Goal: Book appointment/travel/reservation

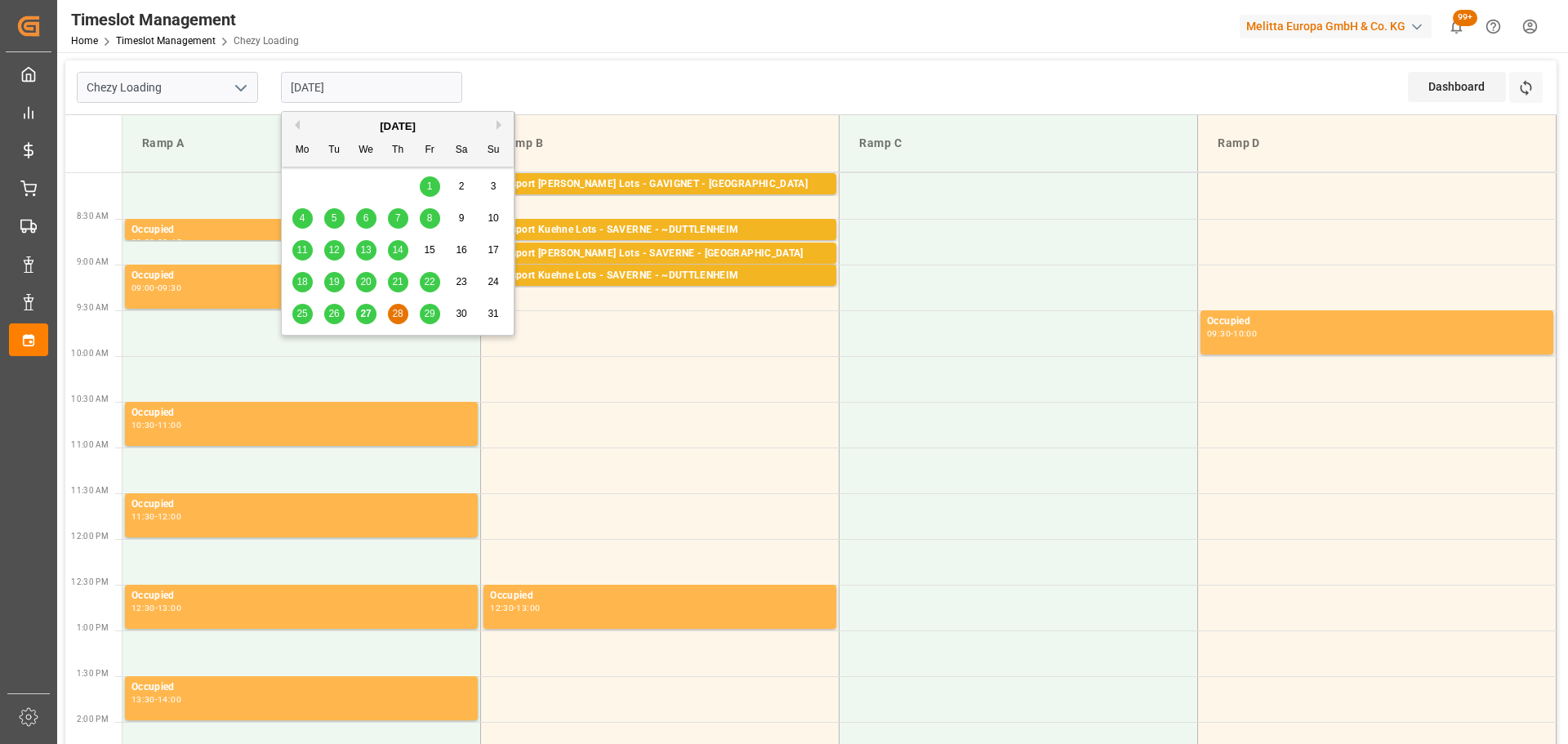
click at [319, 89] on input "[DATE]" at bounding box center [371, 87] width 181 height 31
click at [353, 312] on div "25 26 27 28 29 30 31" at bounding box center [398, 314] width 223 height 32
click at [362, 312] on span "27" at bounding box center [365, 313] width 11 height 11
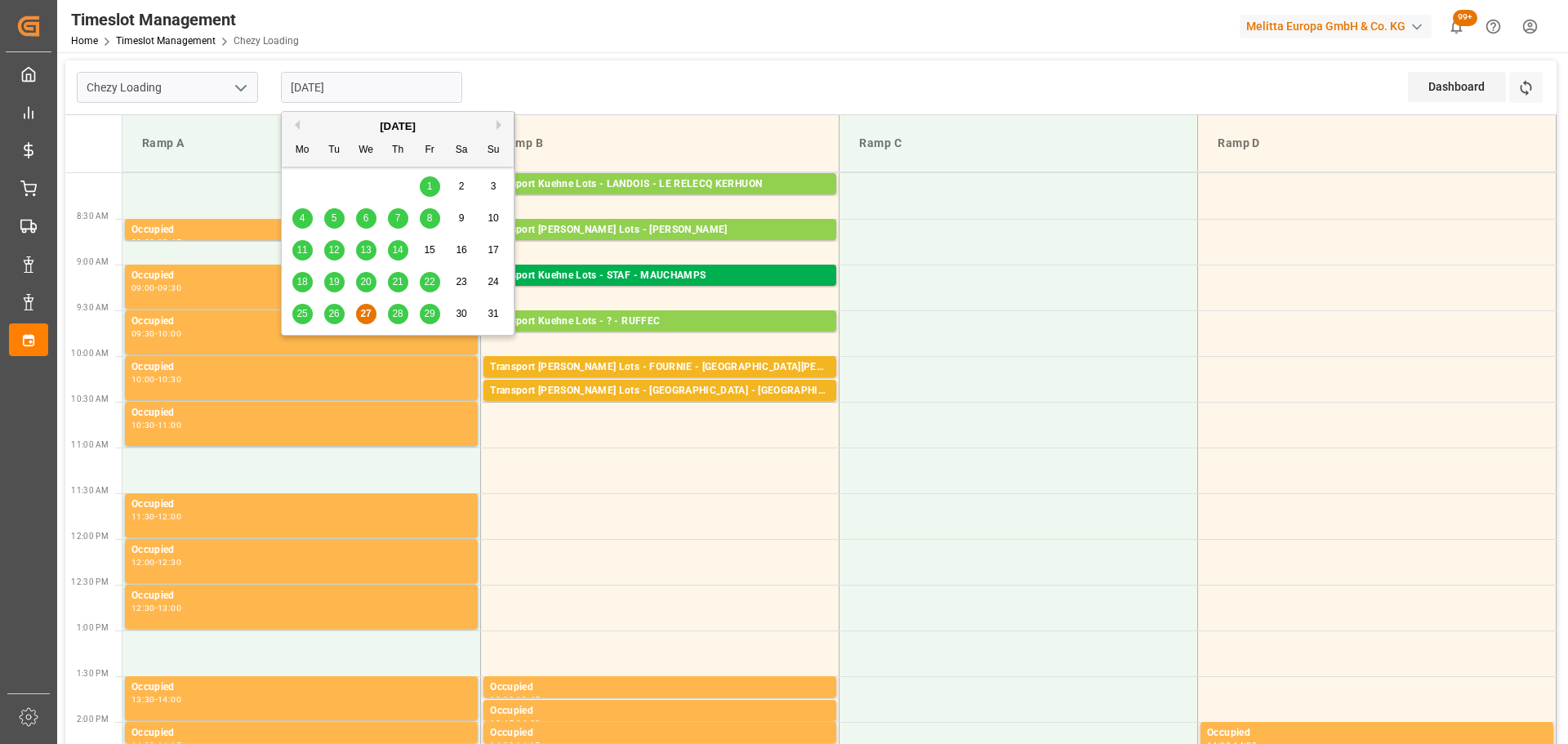
click at [375, 79] on input "[DATE]" at bounding box center [371, 87] width 181 height 31
click at [393, 312] on span "28" at bounding box center [397, 313] width 11 height 11
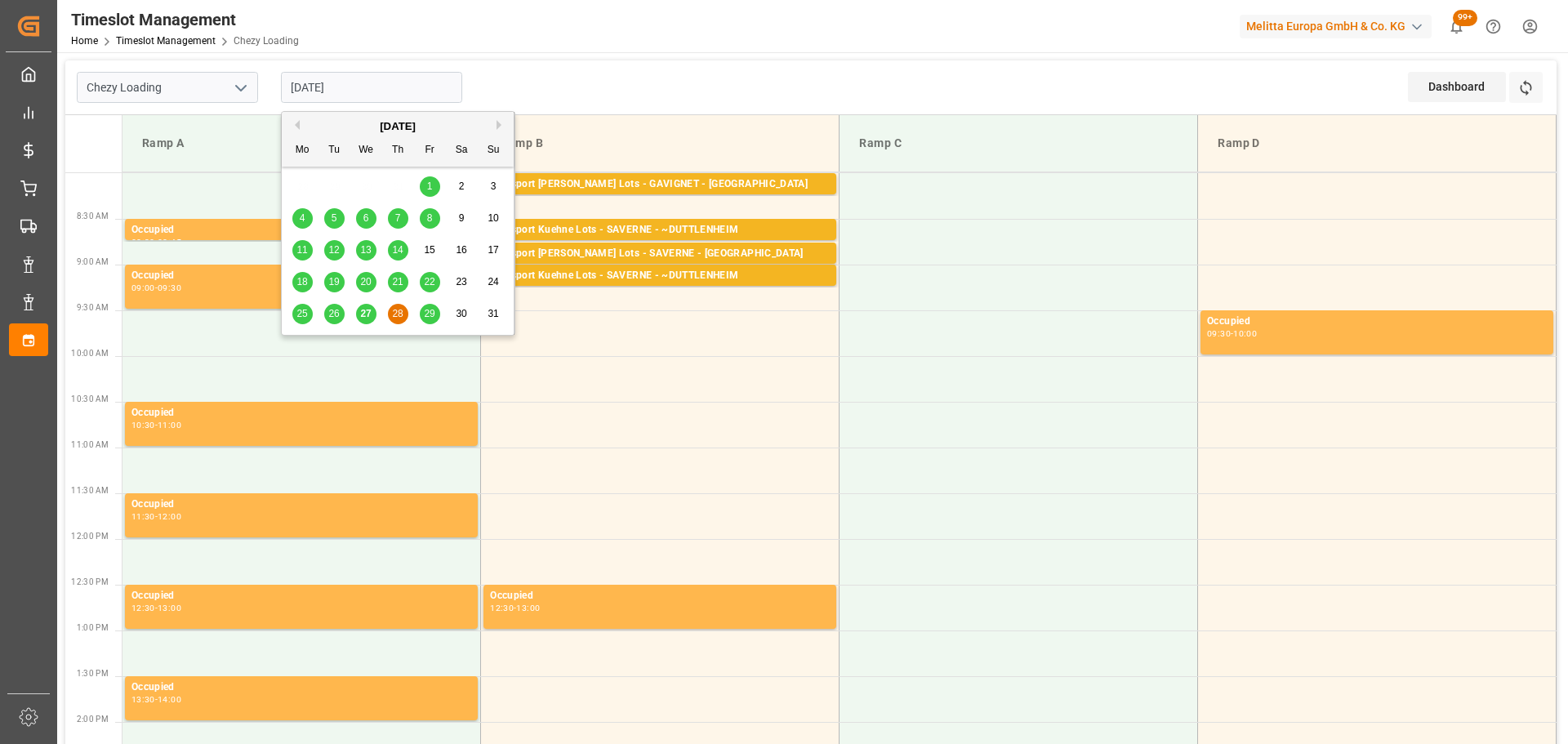
click at [328, 89] on input "[DATE]" at bounding box center [371, 87] width 181 height 31
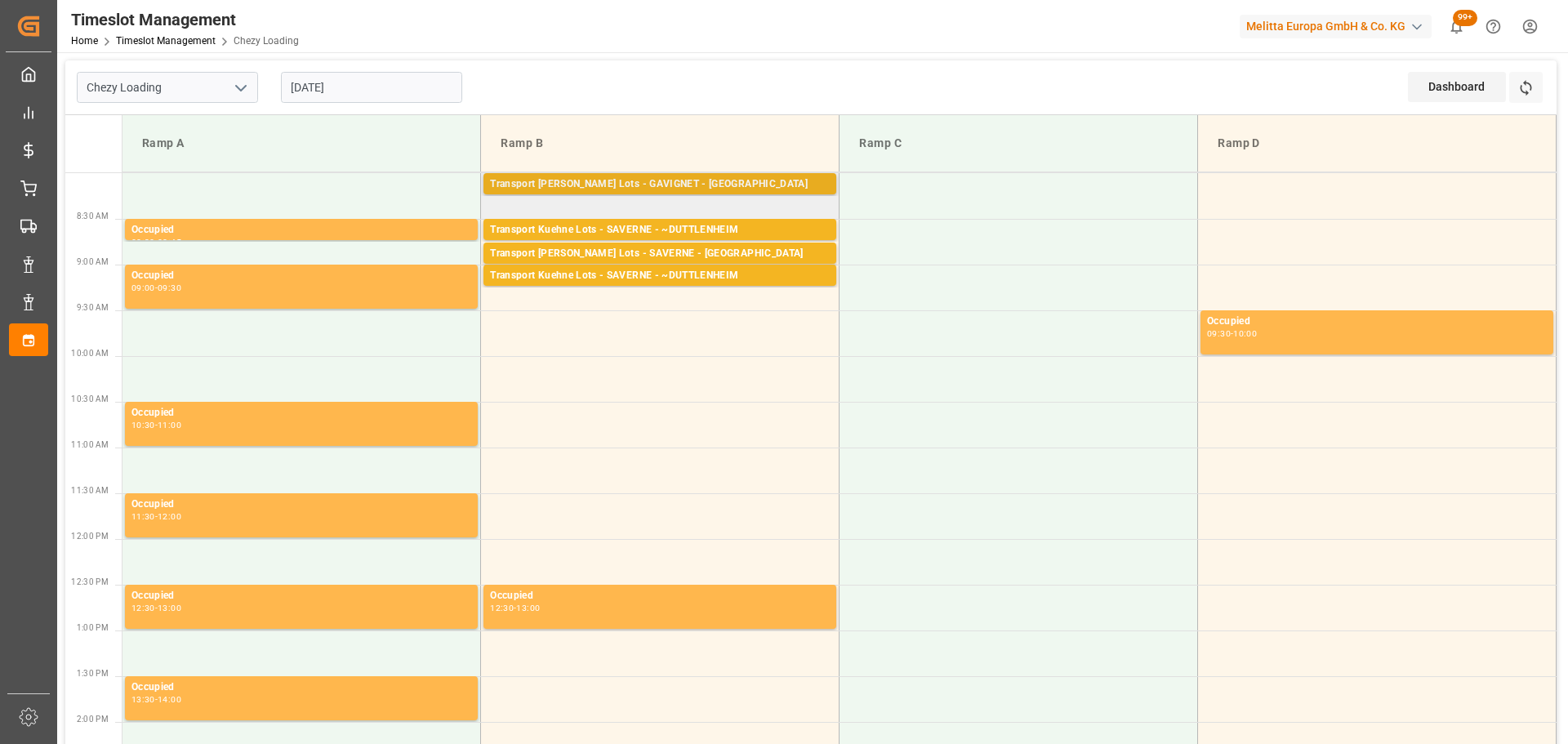
click at [721, 180] on div "Transport [PERSON_NAME] Lots - GAVIGNET - [GEOGRAPHIC_DATA]" at bounding box center [661, 184] width 340 height 16
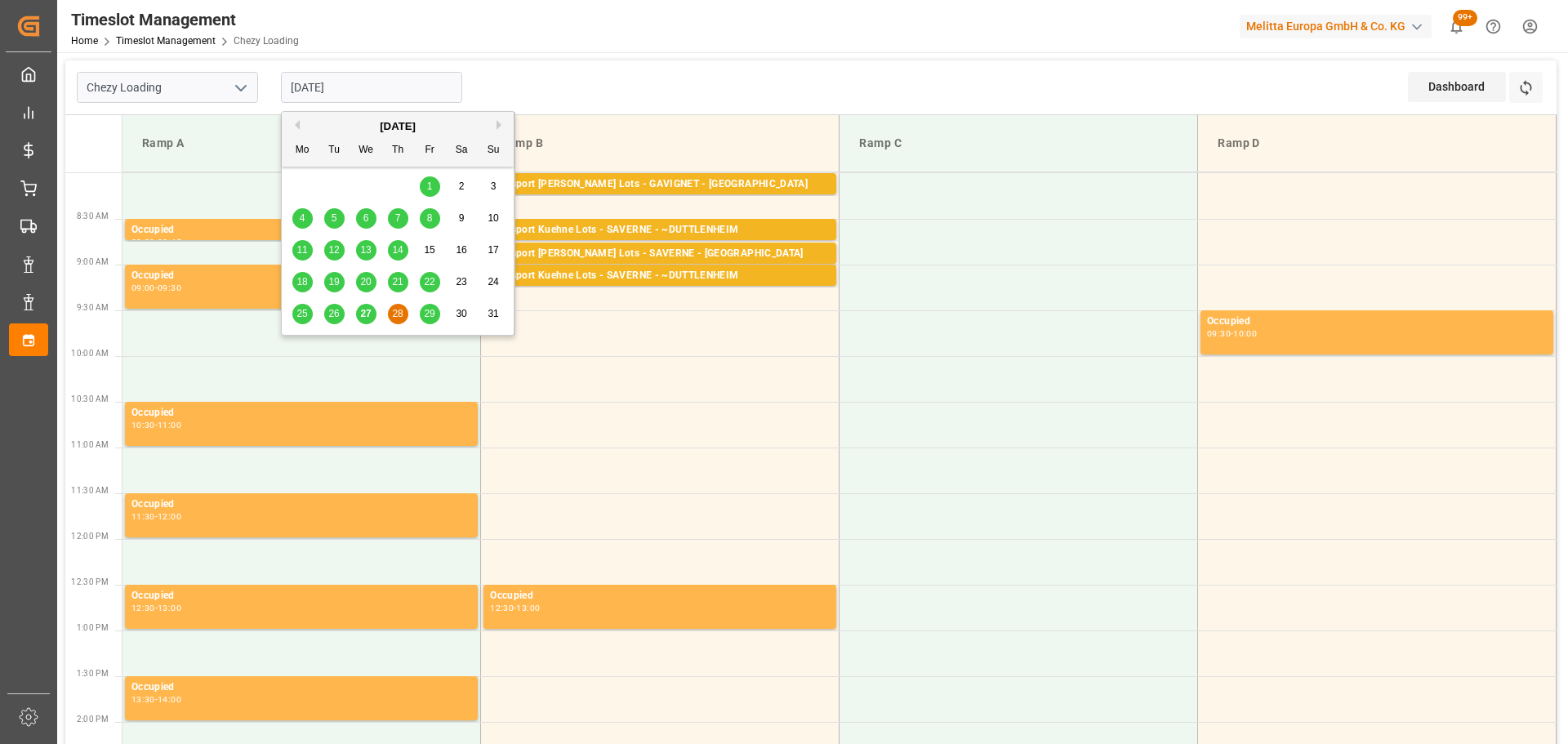
click at [358, 82] on input "[DATE]" at bounding box center [371, 87] width 181 height 31
click at [433, 312] on span "29" at bounding box center [429, 313] width 11 height 11
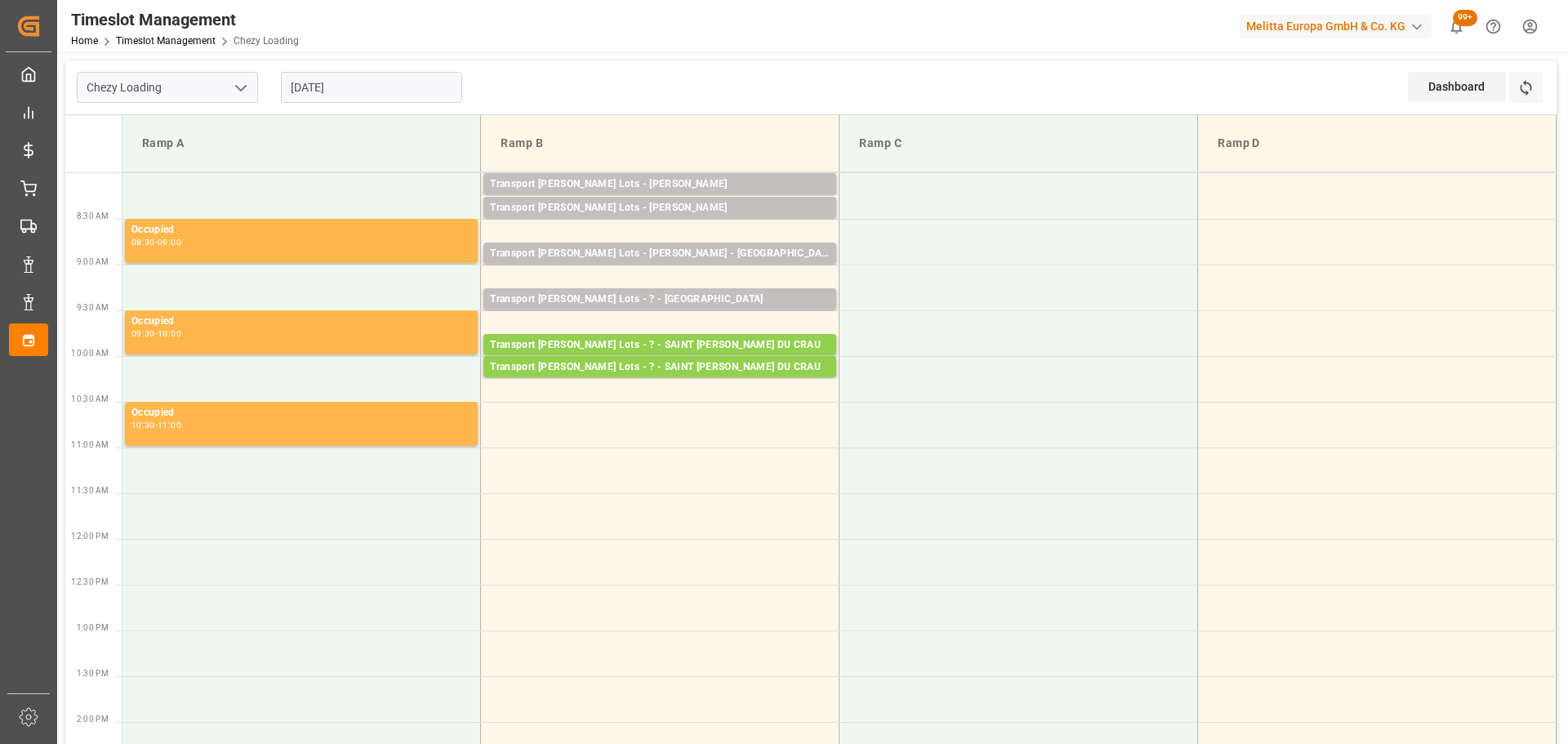
click at [365, 91] on input "[DATE]" at bounding box center [371, 87] width 181 height 31
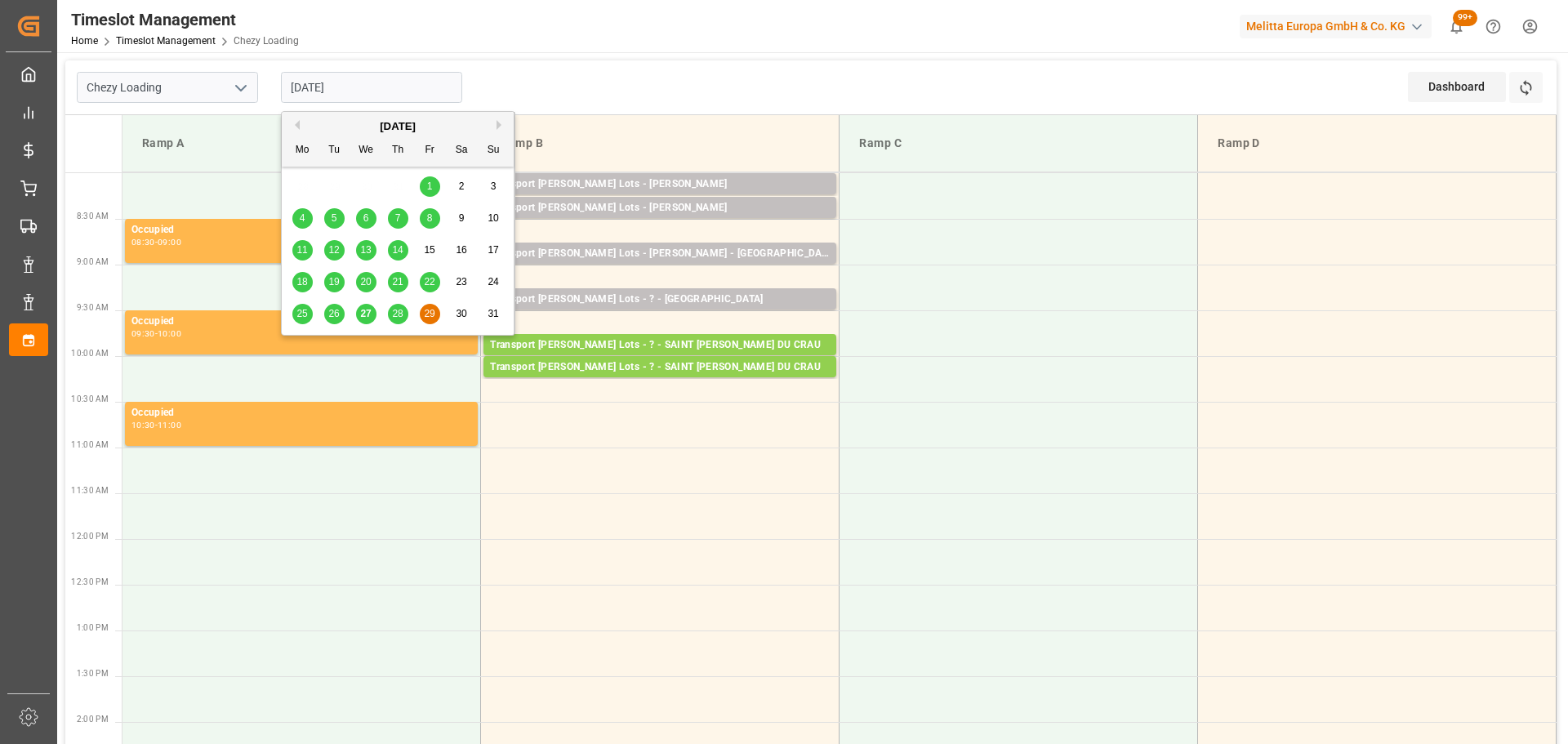
click at [395, 311] on span "28" at bounding box center [397, 313] width 11 height 11
type input "[DATE]"
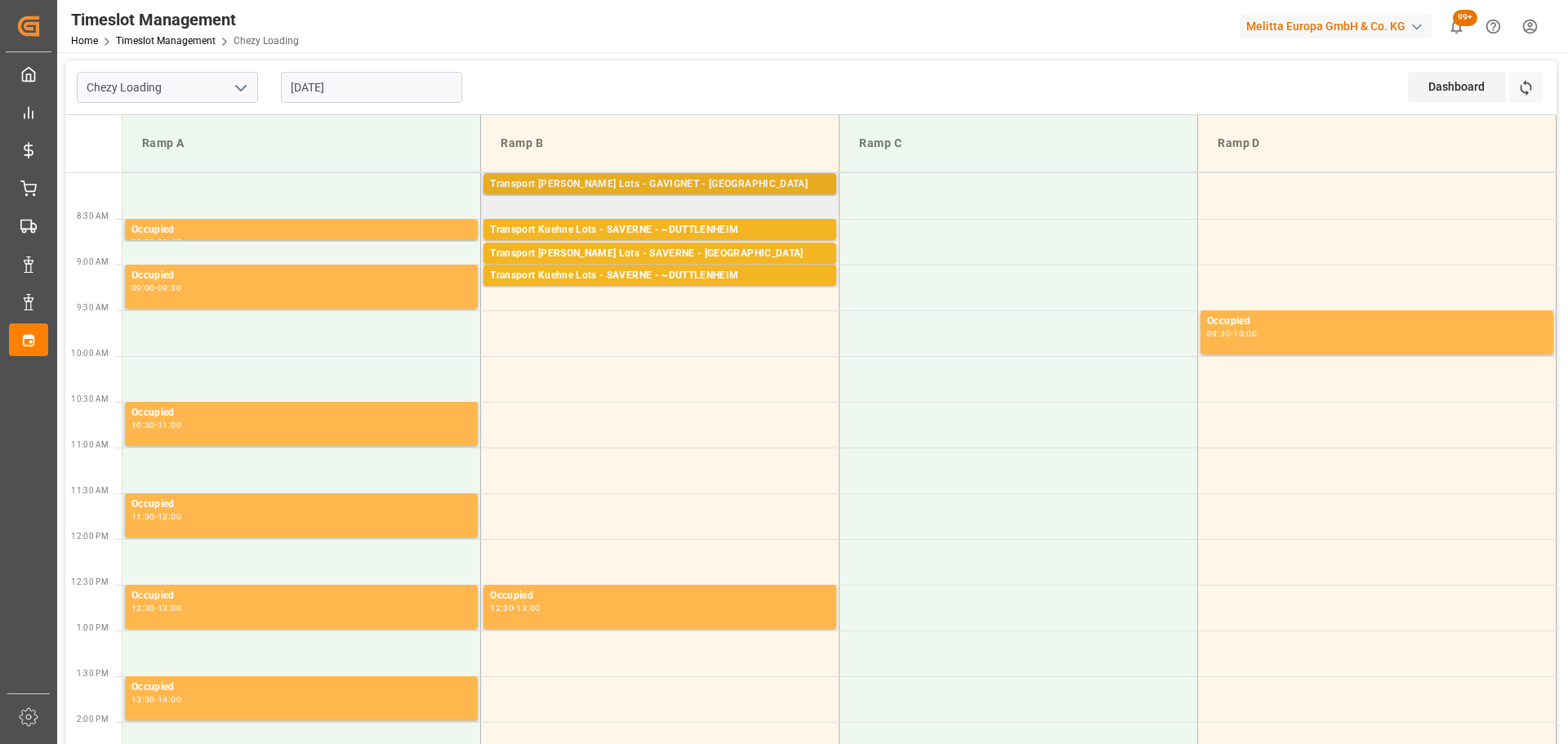
click at [586, 178] on div "Transport [PERSON_NAME] Lots - GAVIGNET - [GEOGRAPHIC_DATA]" at bounding box center [661, 184] width 340 height 16
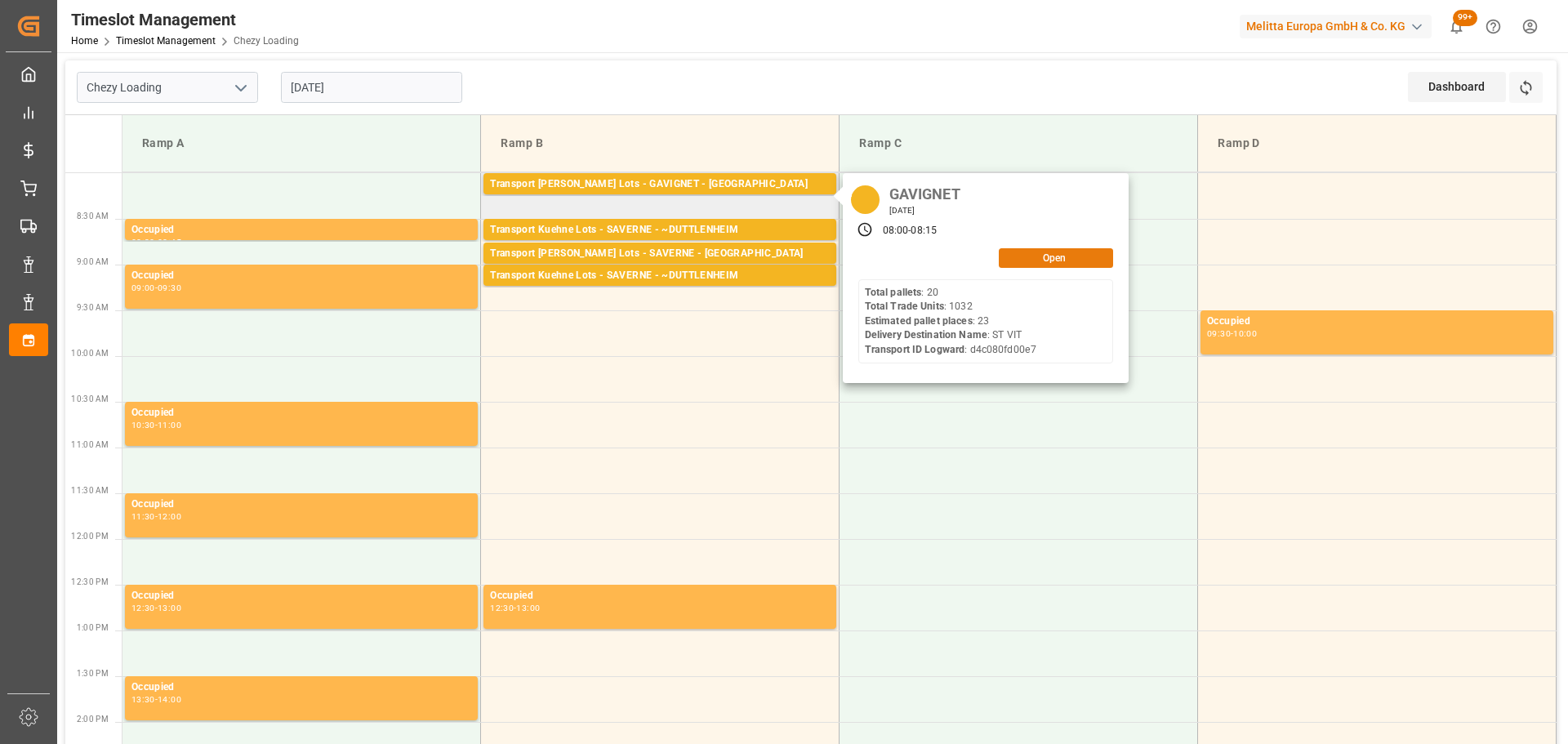
click at [1068, 254] on button "Open" at bounding box center [1056, 259] width 114 height 20
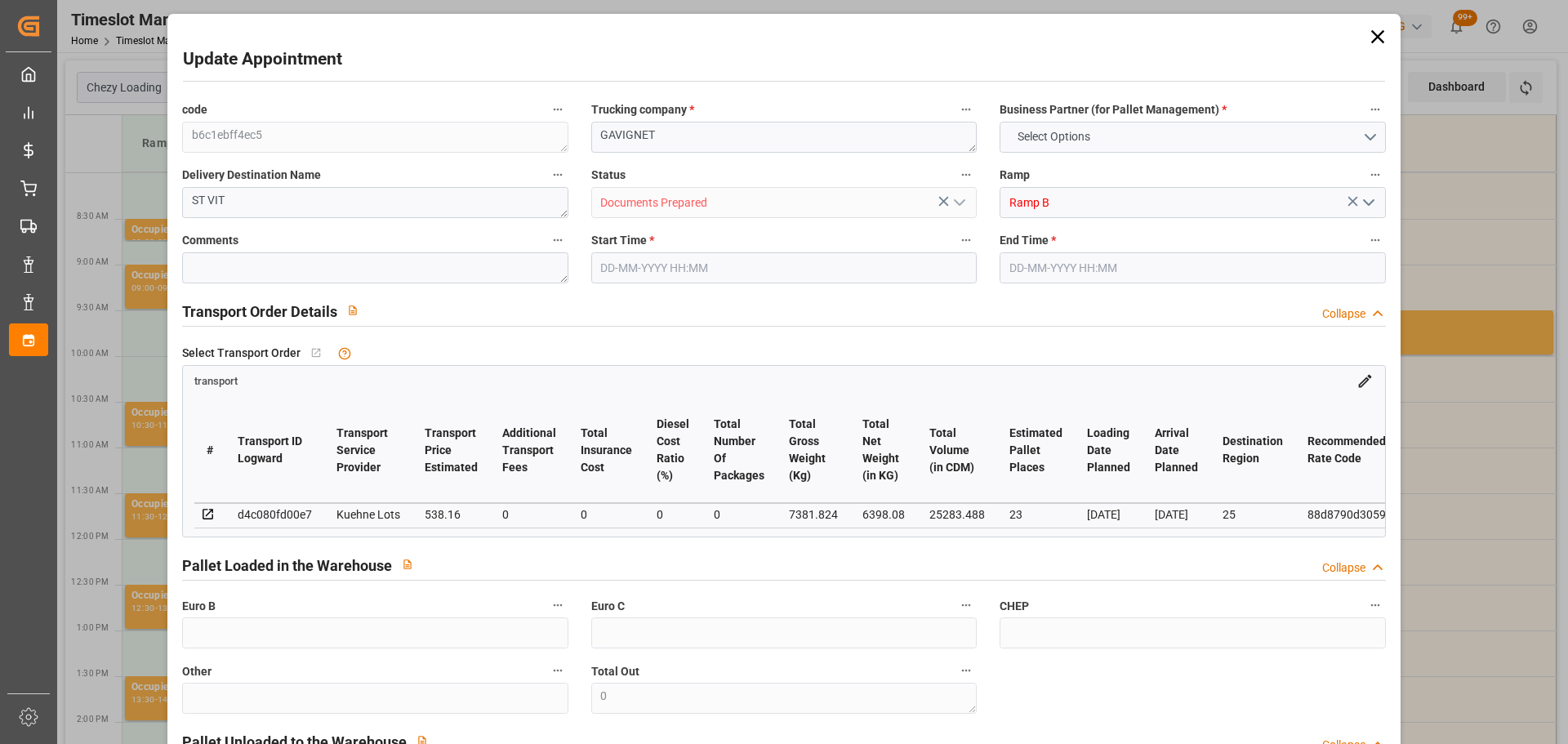
type input "23"
type input "538.16"
type input "0"
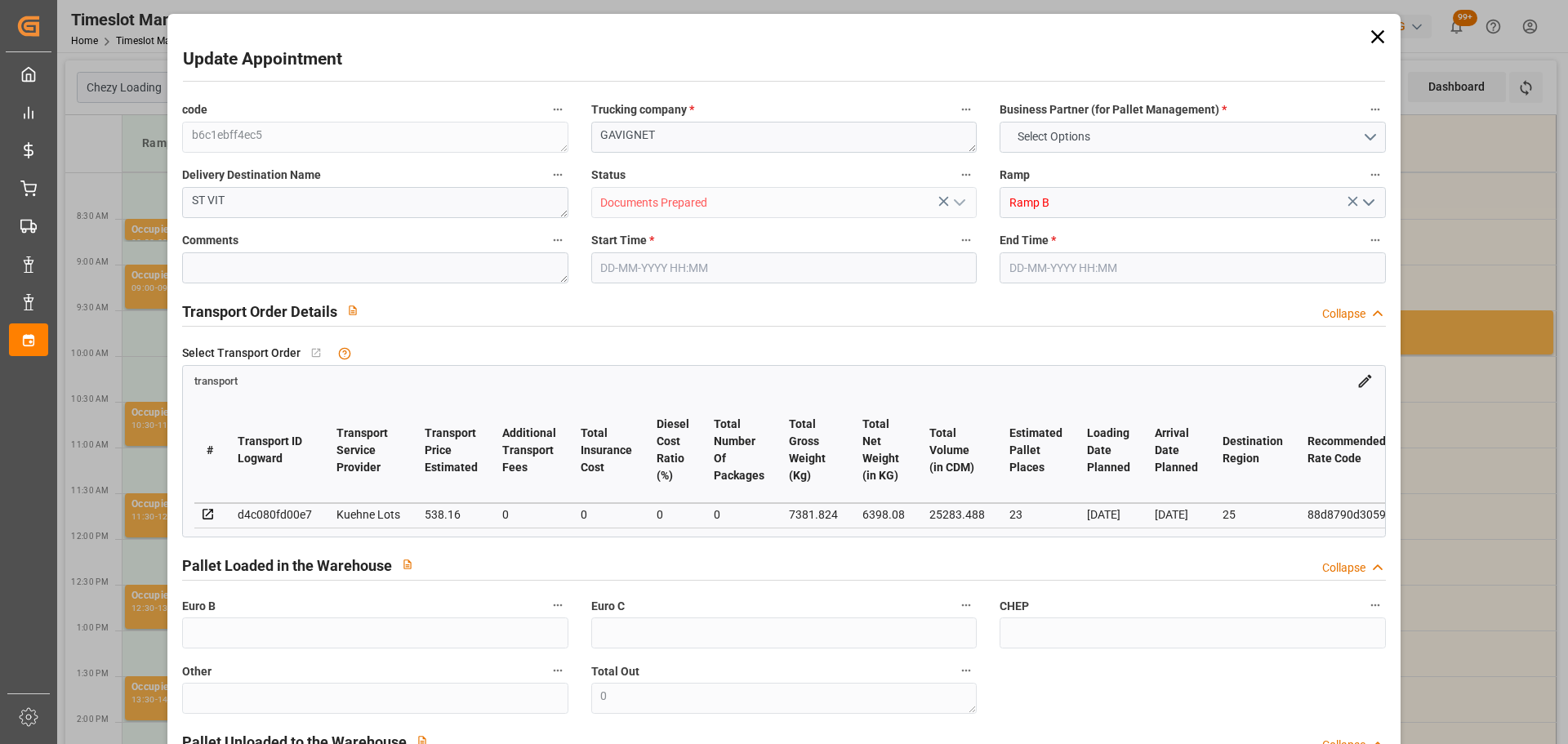
type input "538.16"
type input "0"
type input "6398.08"
type input "8485.712"
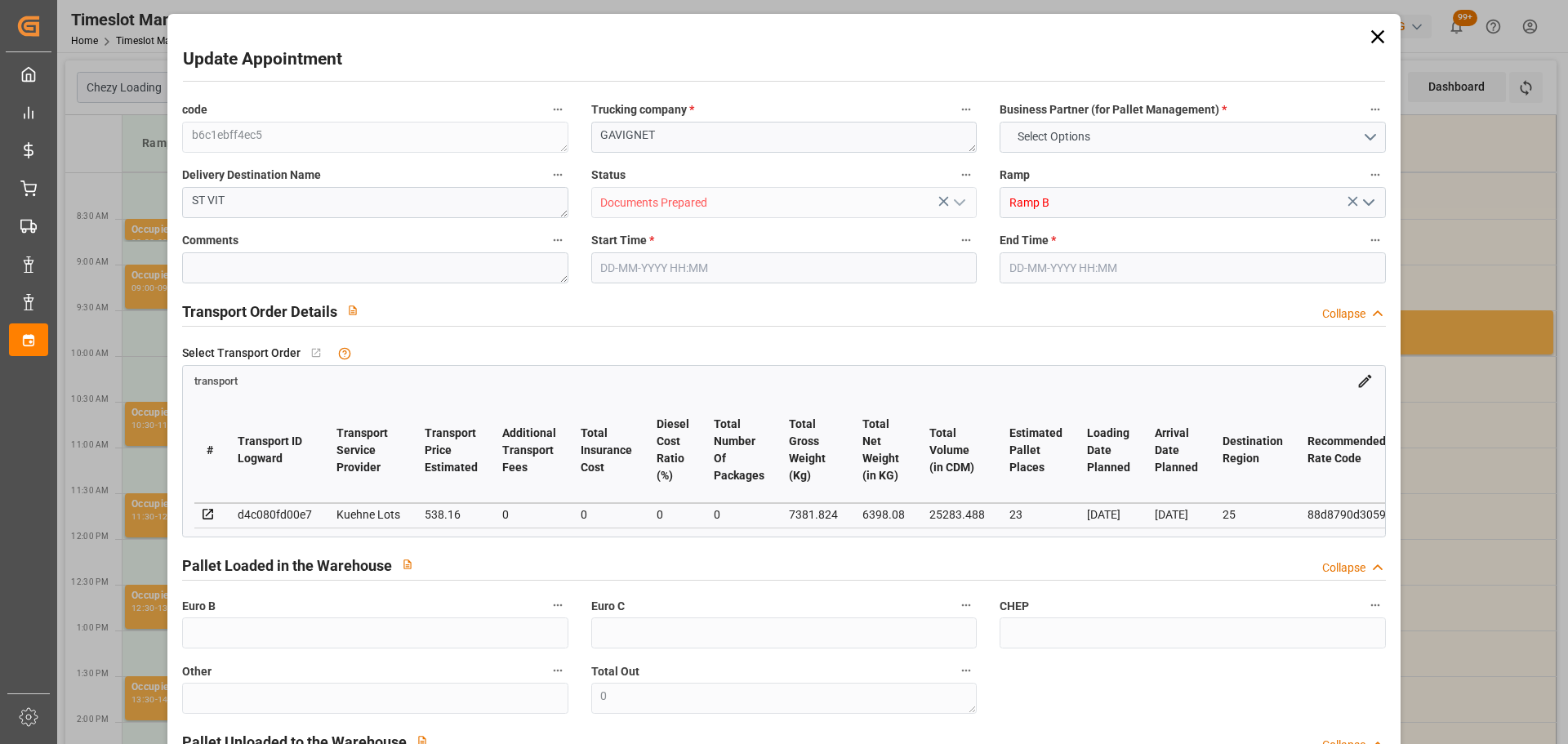
type input "25283.488"
type input "25"
type input "20"
type input "1032"
type input "35"
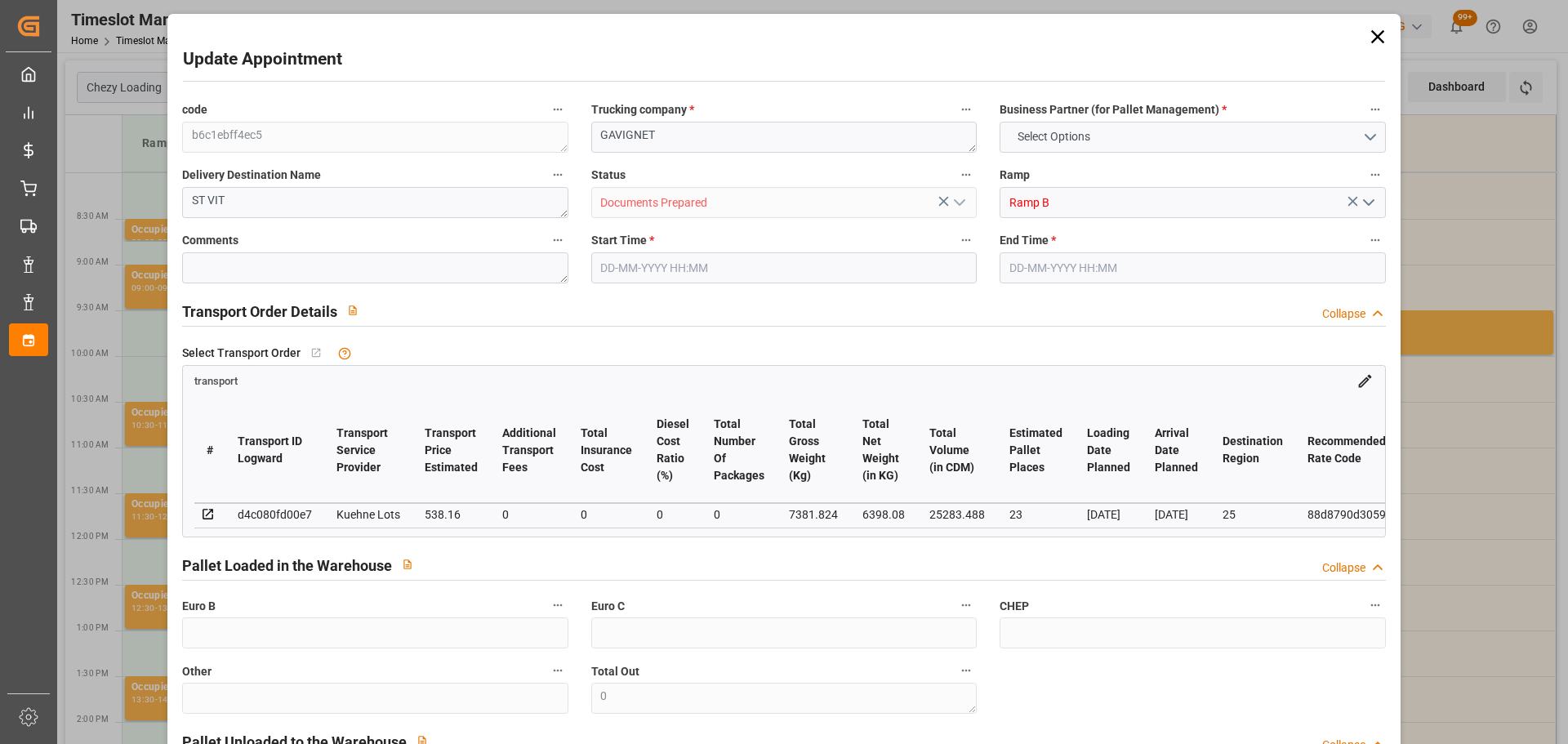
type input "101"
type input "7381.824"
type input "0"
type input "4710.8598"
type input "0"
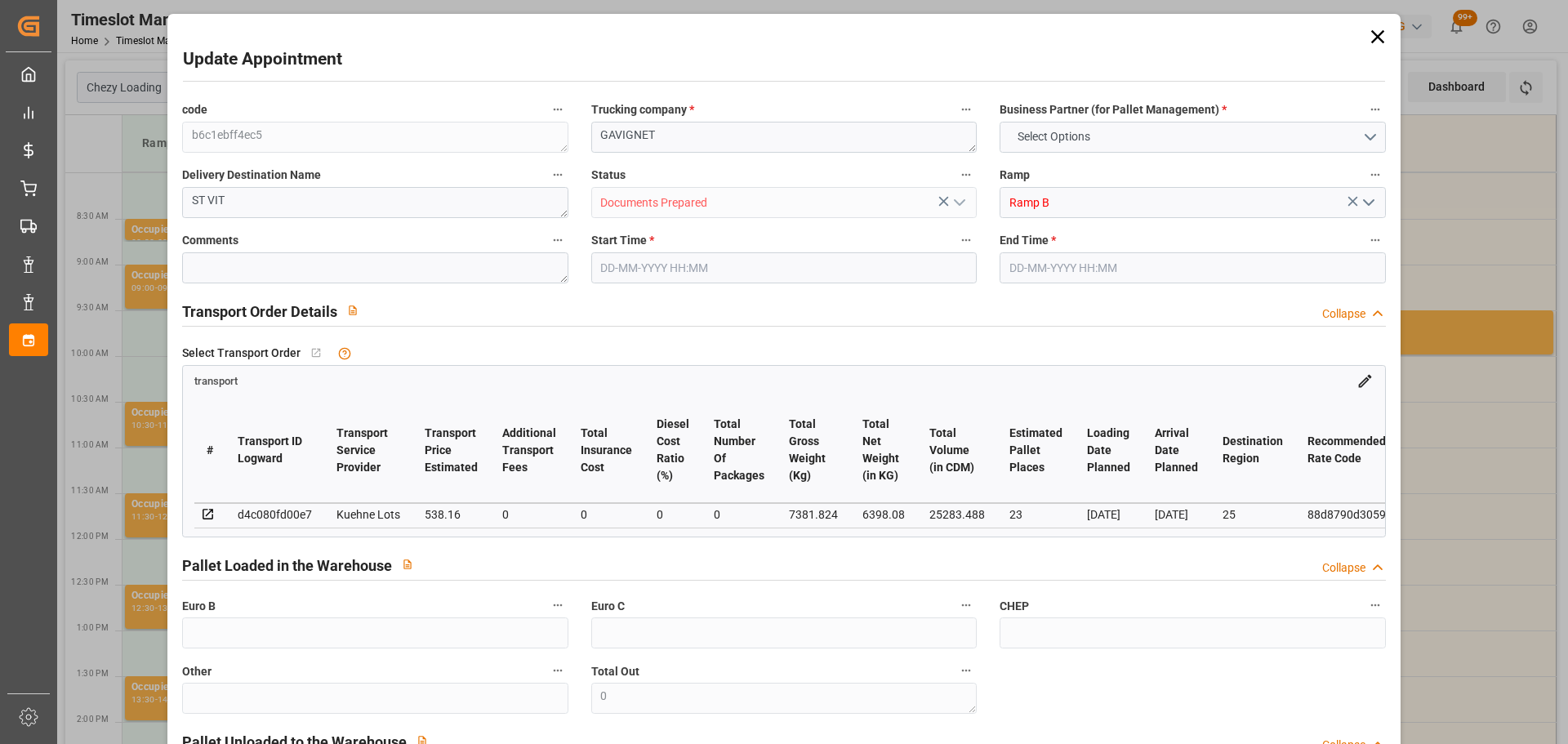
type input "0"
type input "21"
type input "35"
type input "[DATE] 08:00"
type input "[DATE] 08:15"
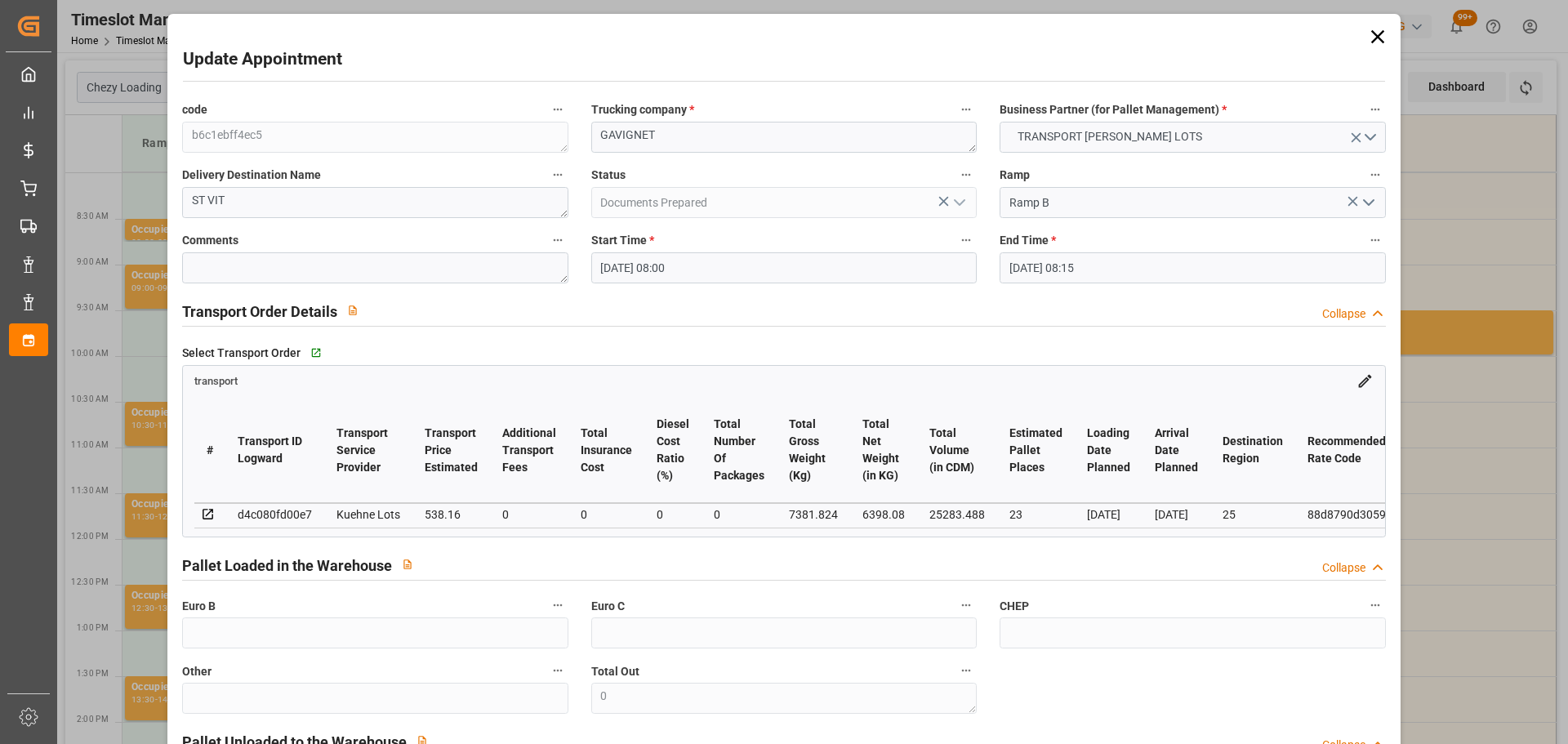
type input "[DATE] 12:37"
type input "[DATE] 11:31"
type input "[DATE]"
click at [638, 268] on input "[DATE] 08:00" at bounding box center [784, 268] width 386 height 31
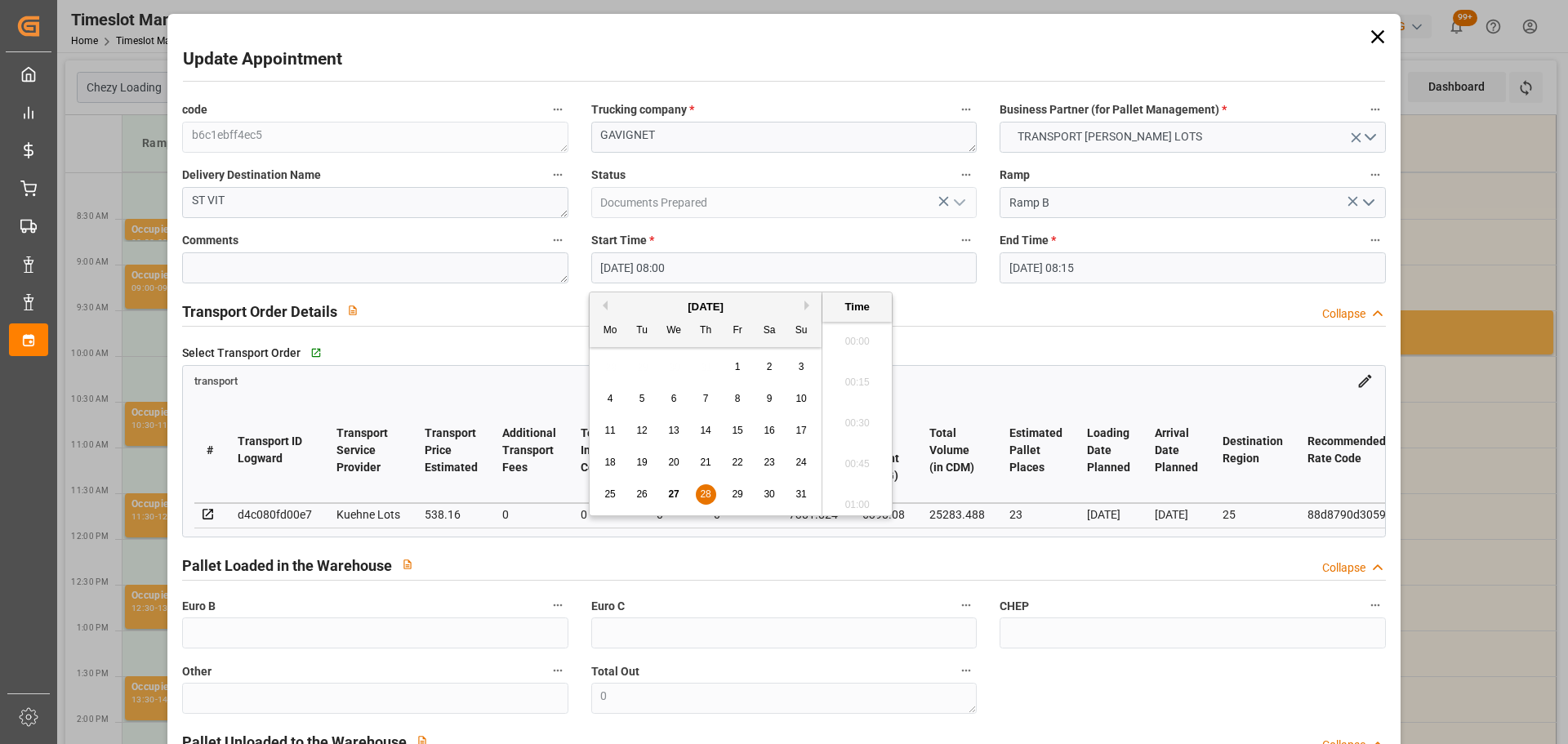
scroll to position [1230, 0]
click at [744, 490] on div "29" at bounding box center [737, 495] width 21 height 20
click at [859, 499] on li "10:30" at bounding box center [858, 499] width 70 height 41
type input "[DATE] 10:30"
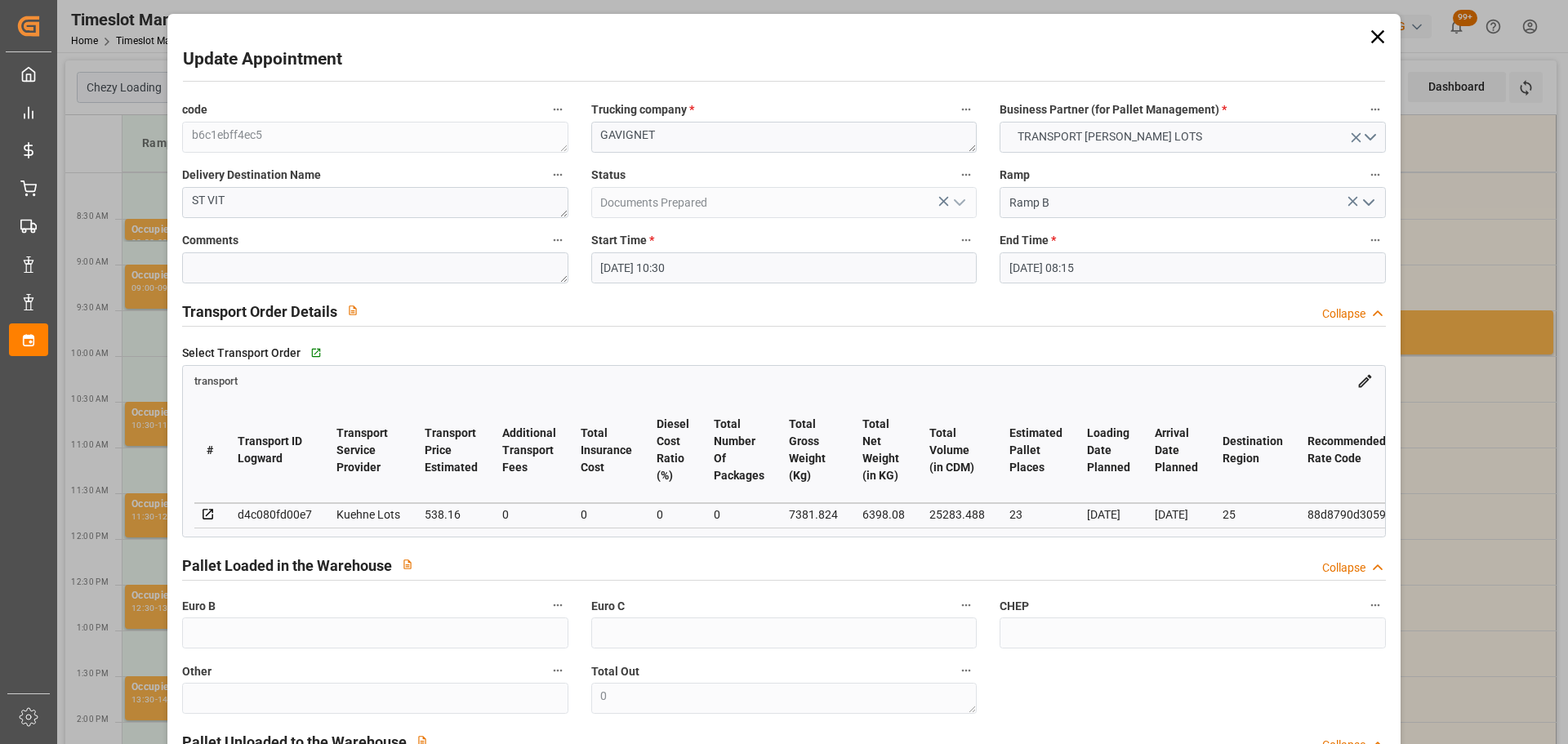
click at [1071, 263] on input "[DATE] 08:15" at bounding box center [1193, 268] width 386 height 31
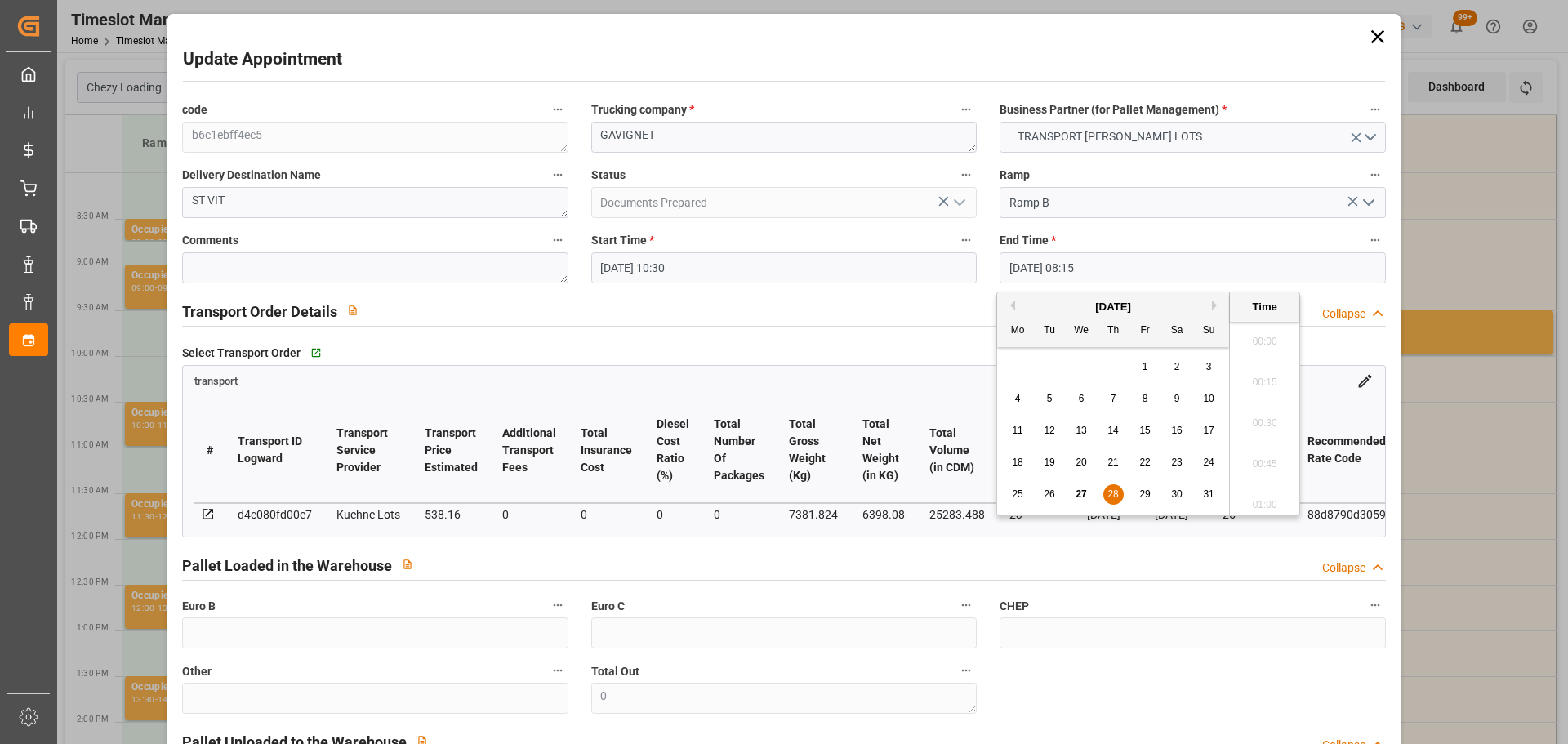
scroll to position [1271, 0]
click at [1143, 490] on span "29" at bounding box center [1144, 493] width 11 height 11
click at [1265, 491] on li "10:45" at bounding box center [1265, 499] width 70 height 41
type input "[DATE] 10:45"
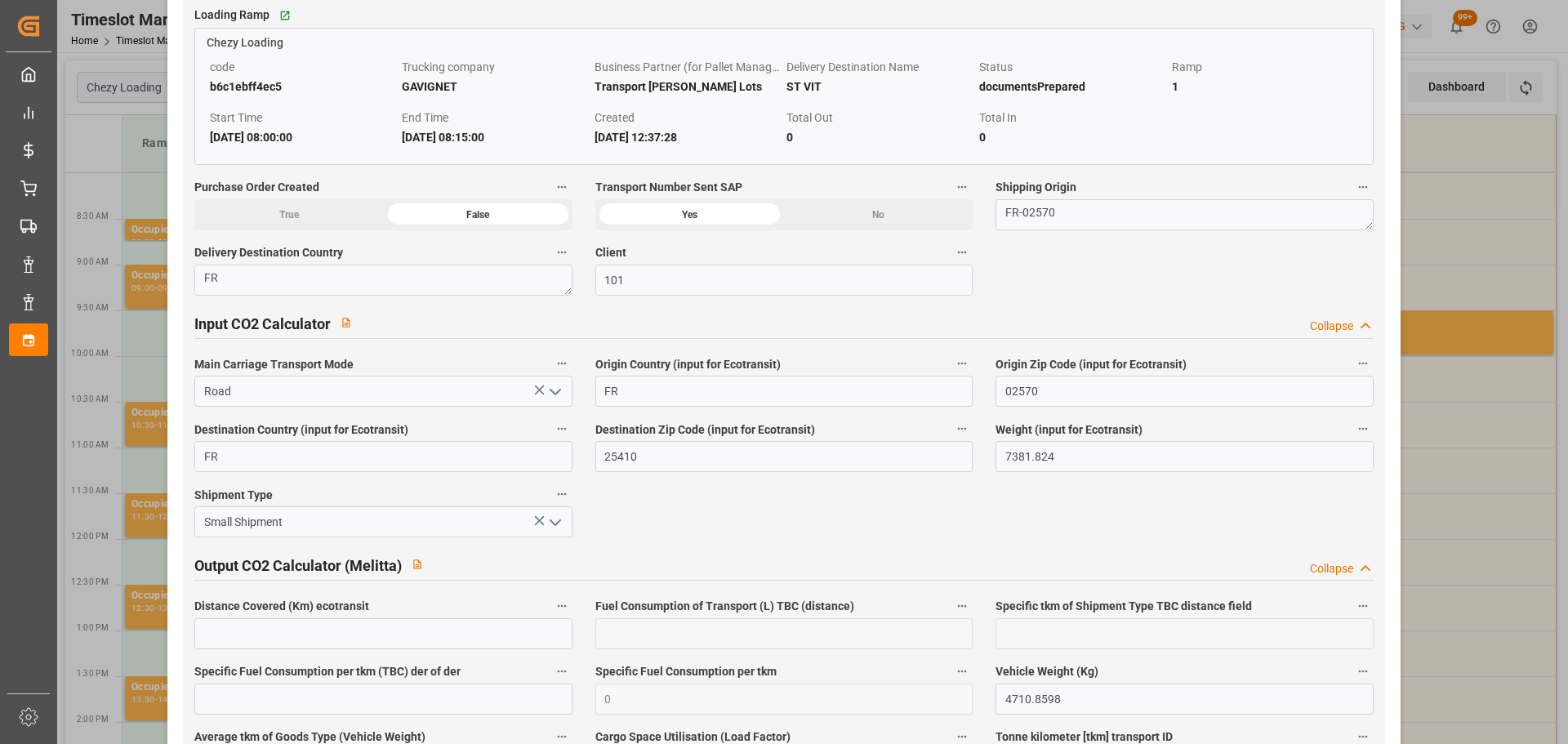
scroll to position [2724, 0]
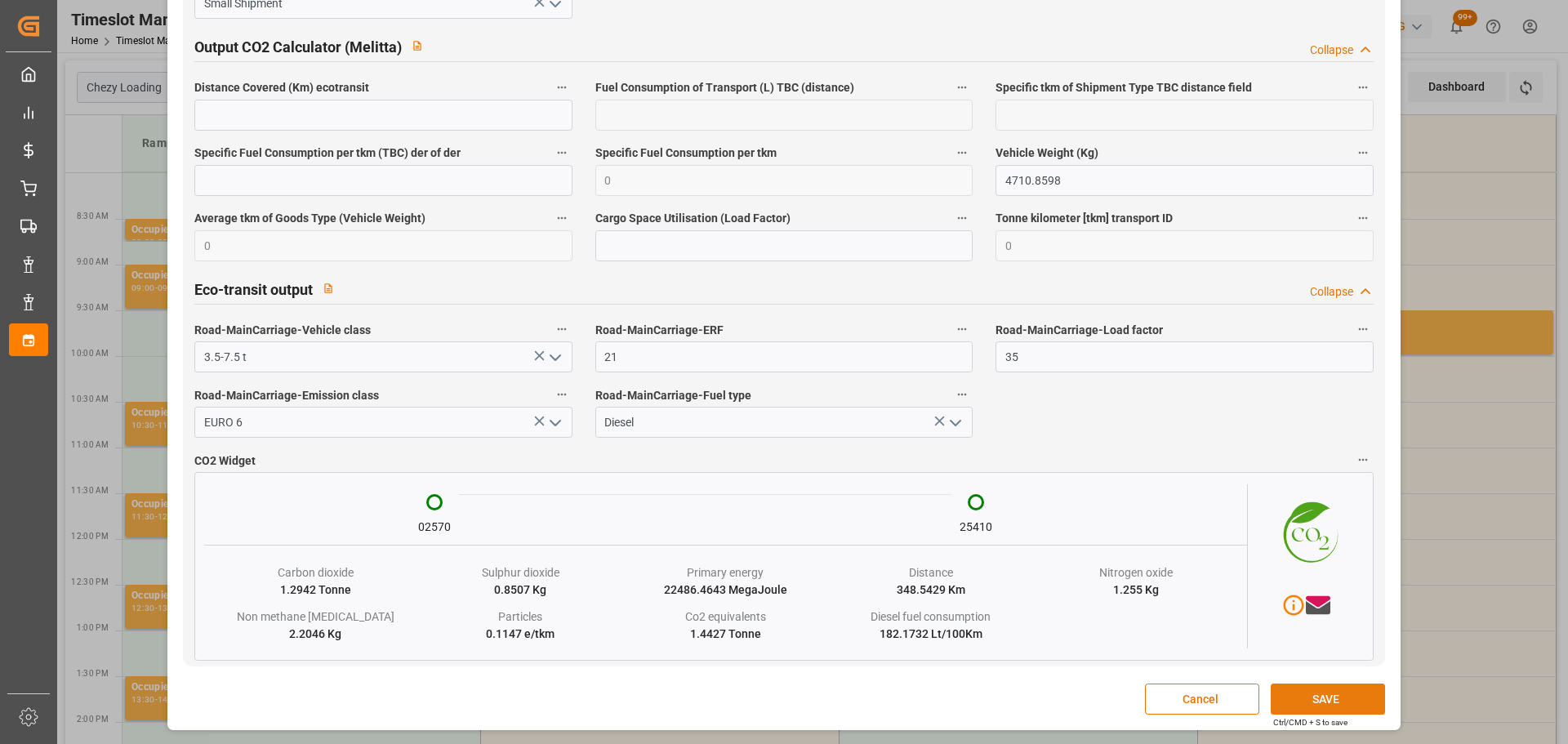
click at [1340, 702] on button "SAVE" at bounding box center [1327, 698] width 114 height 31
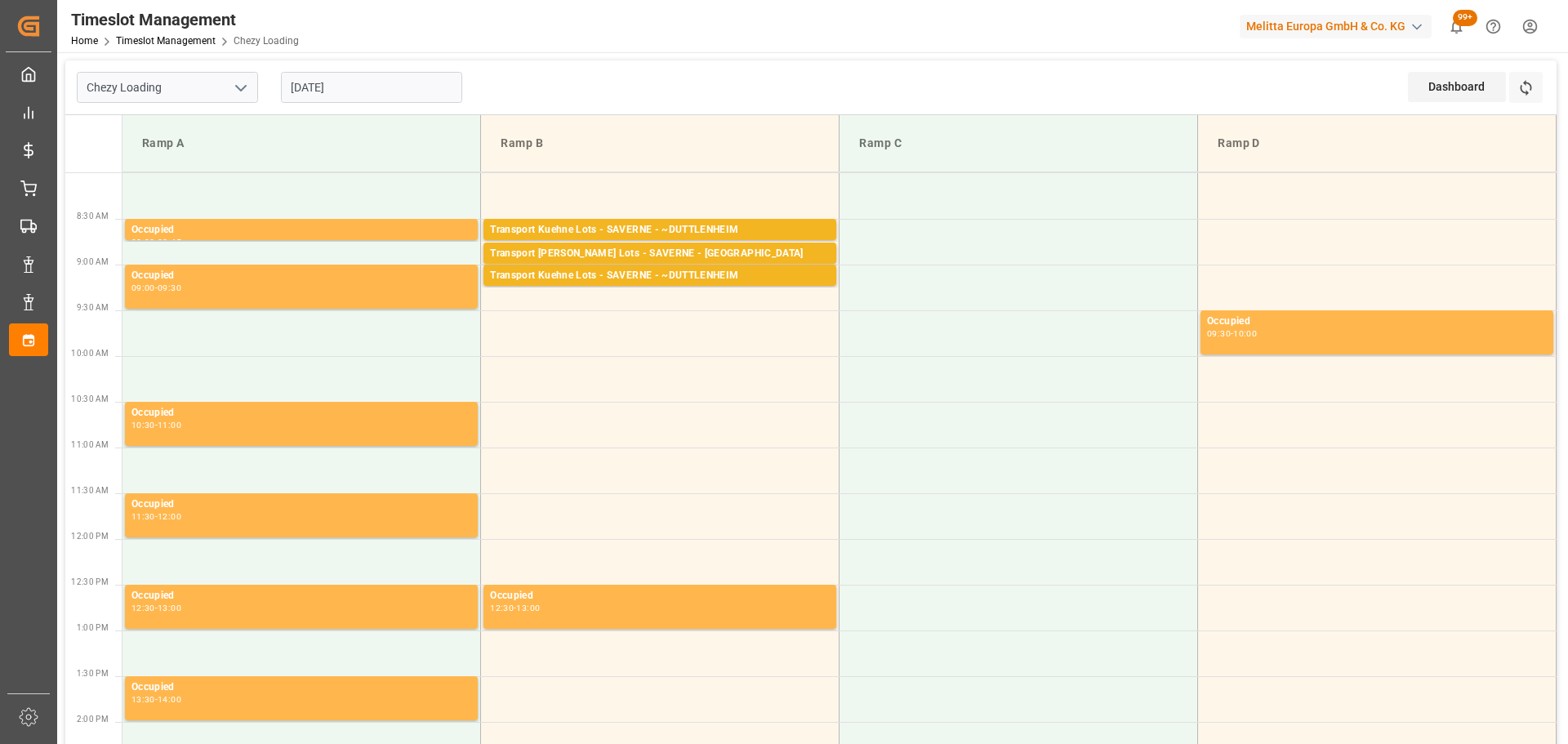
click at [390, 82] on input "[DATE]" at bounding box center [371, 87] width 181 height 31
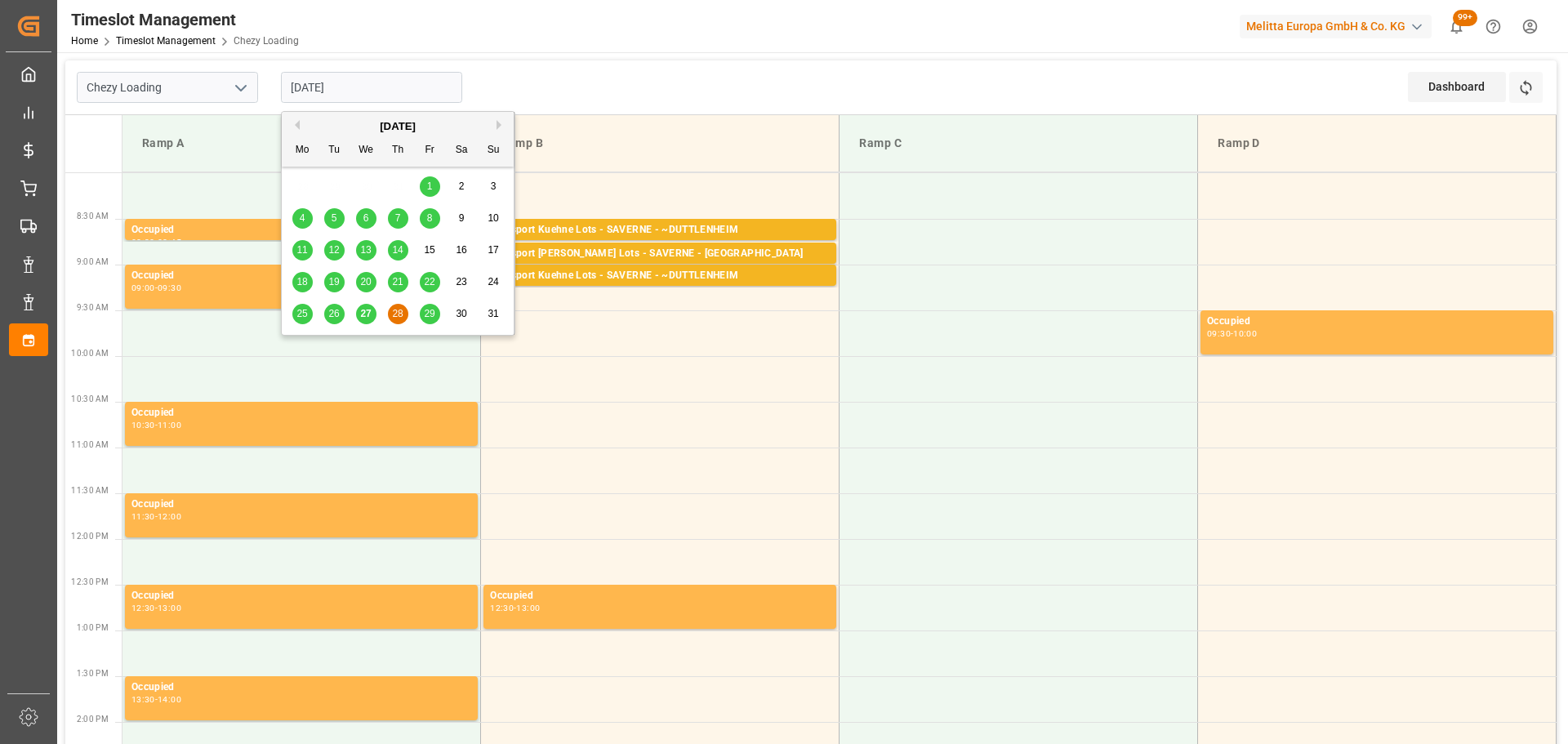
click at [372, 310] on div "27" at bounding box center [366, 314] width 21 height 20
type input "[DATE]"
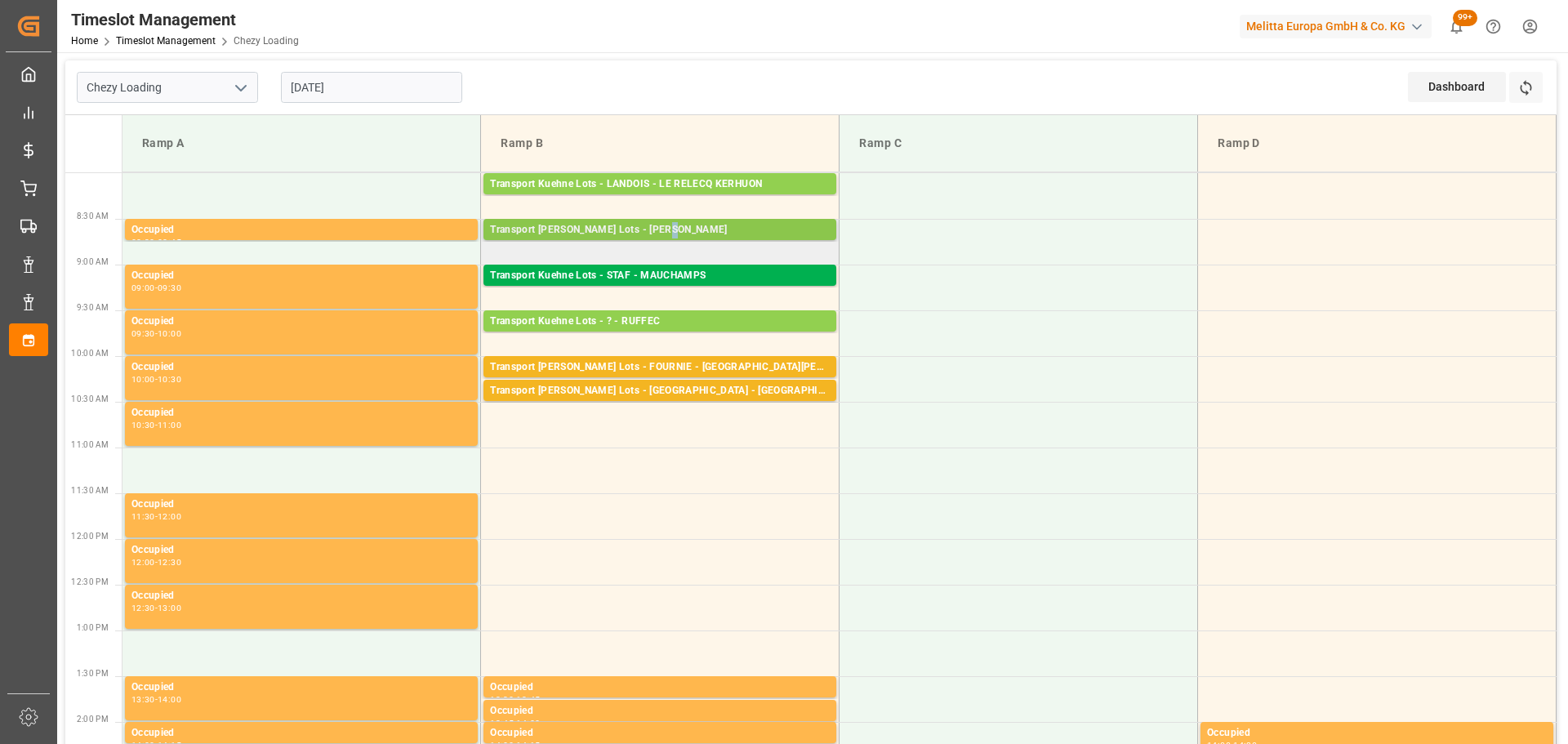
click at [669, 229] on div "Transport [PERSON_NAME] Lots - [PERSON_NAME]" at bounding box center [661, 230] width 340 height 16
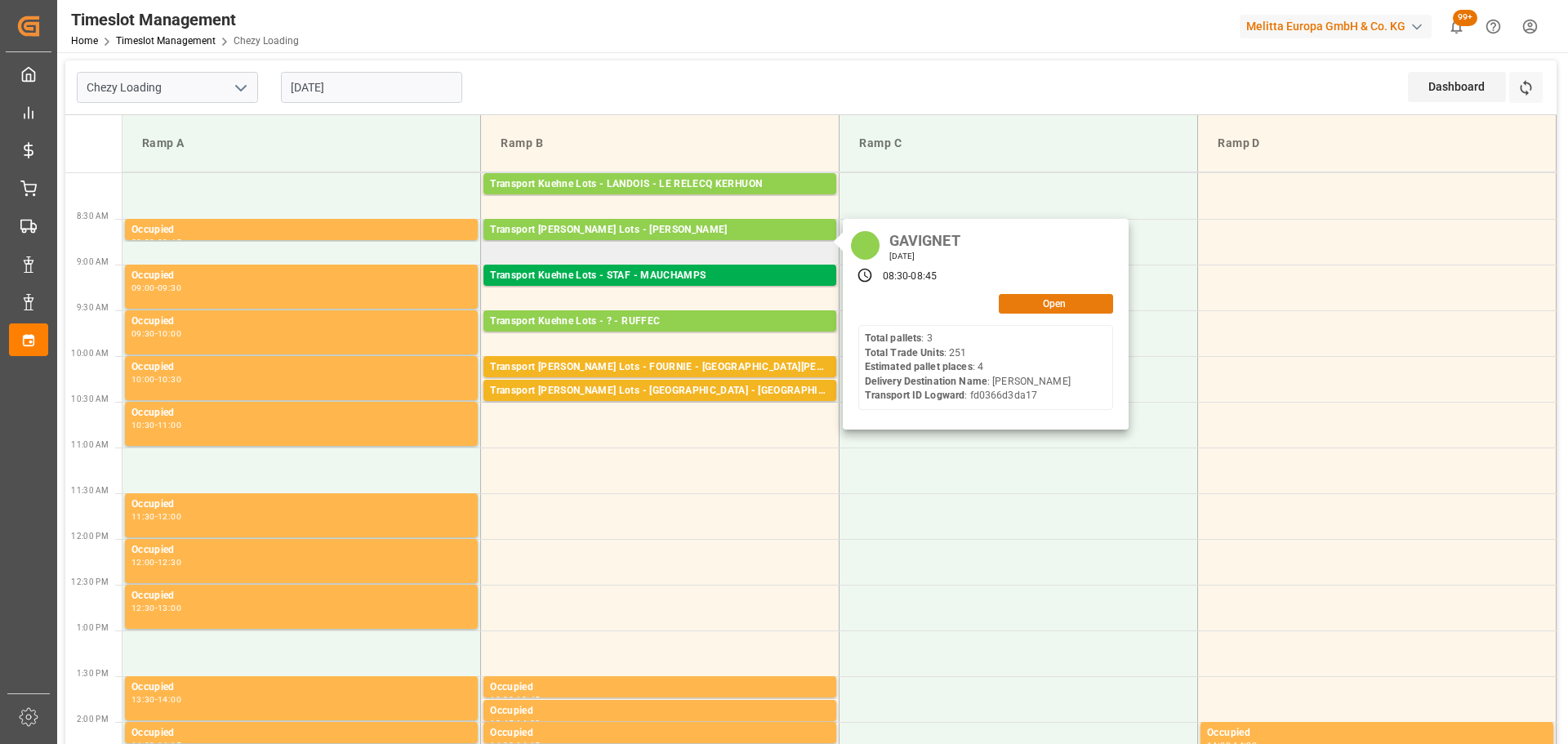
click at [1060, 298] on button "Open" at bounding box center [1056, 304] width 114 height 20
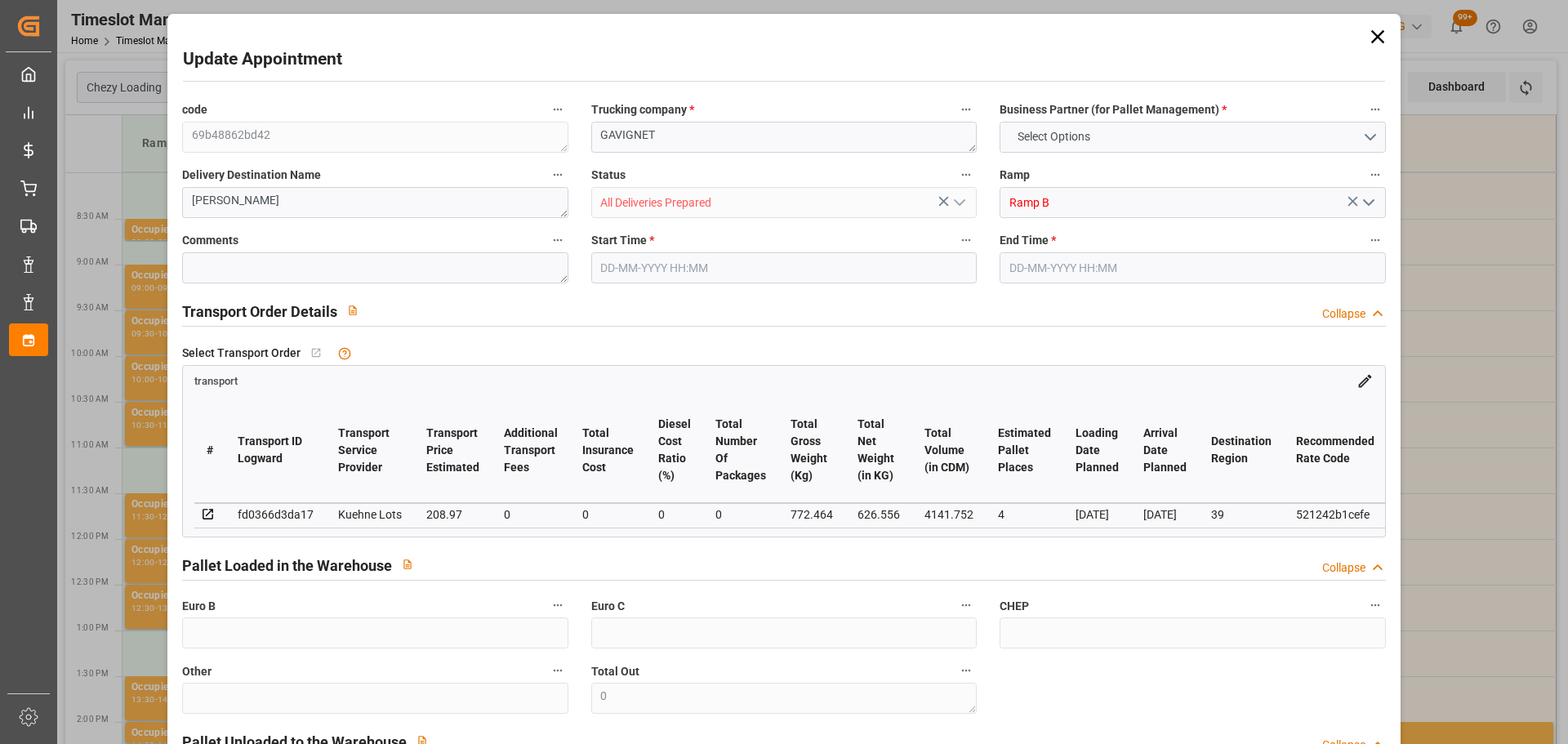
type input "4"
type input "208.97"
type input "0"
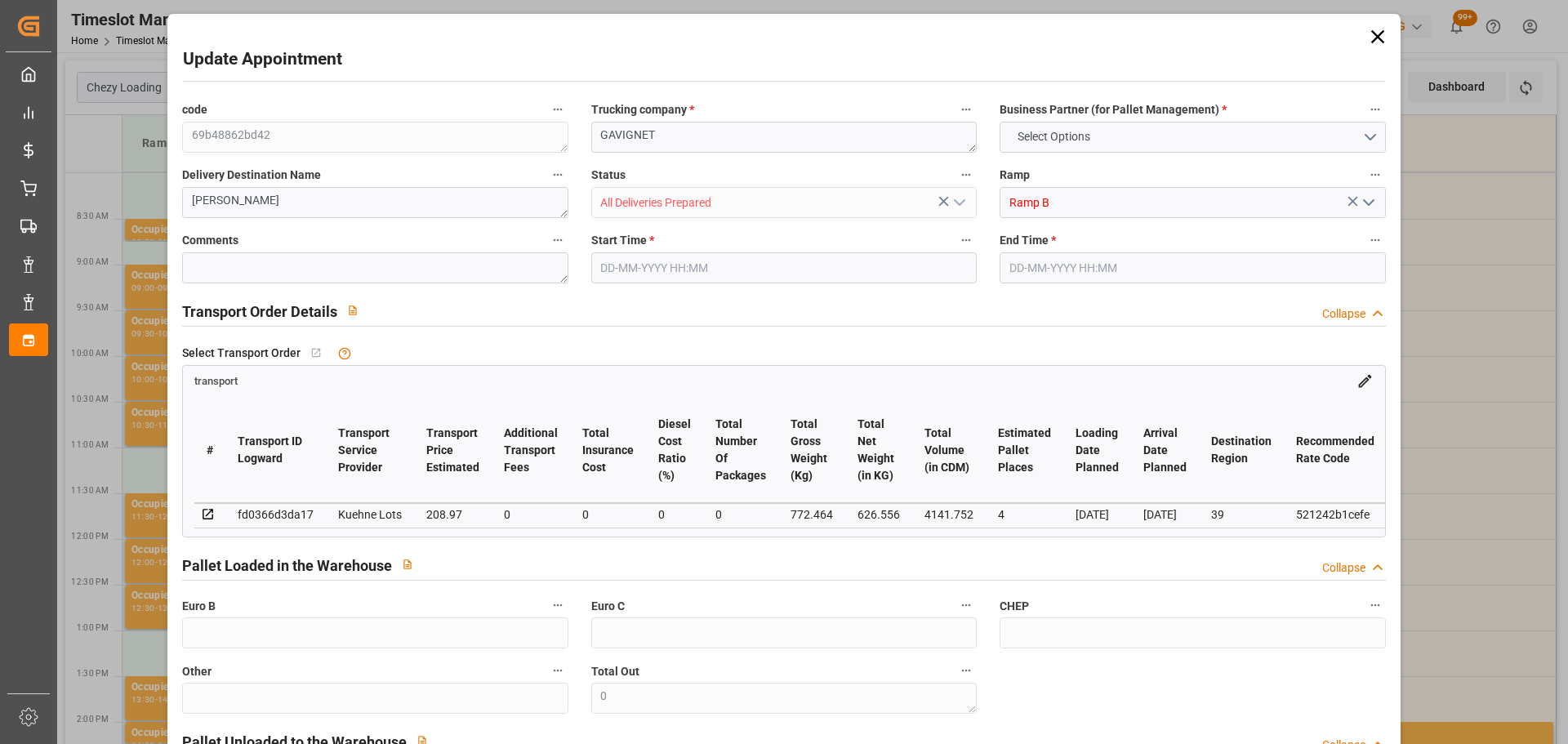
type input "208.97"
type input "0"
type input "626.556"
type input "1002.928"
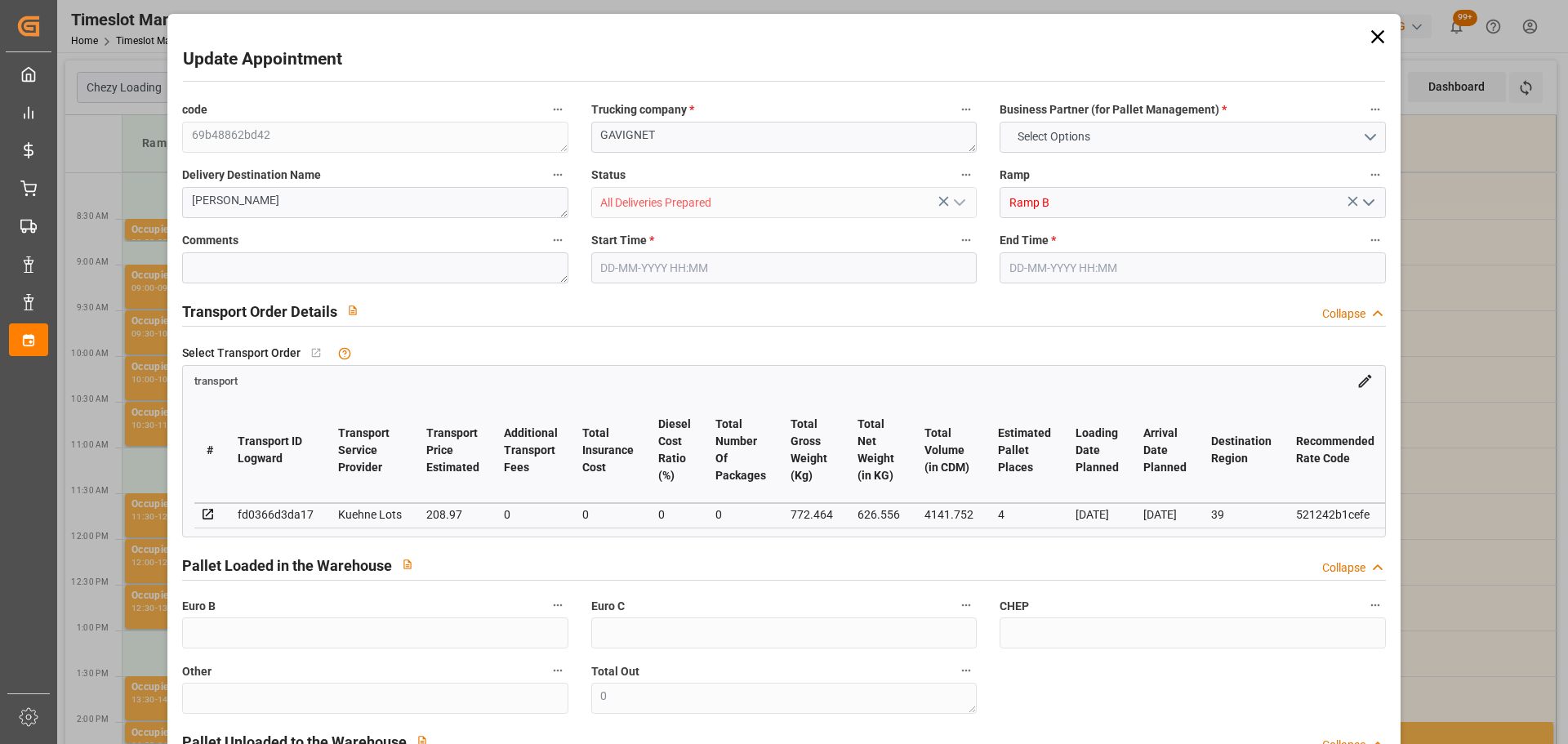
type input "4141.752"
type input "39"
type input "3"
type input "251"
type input "9"
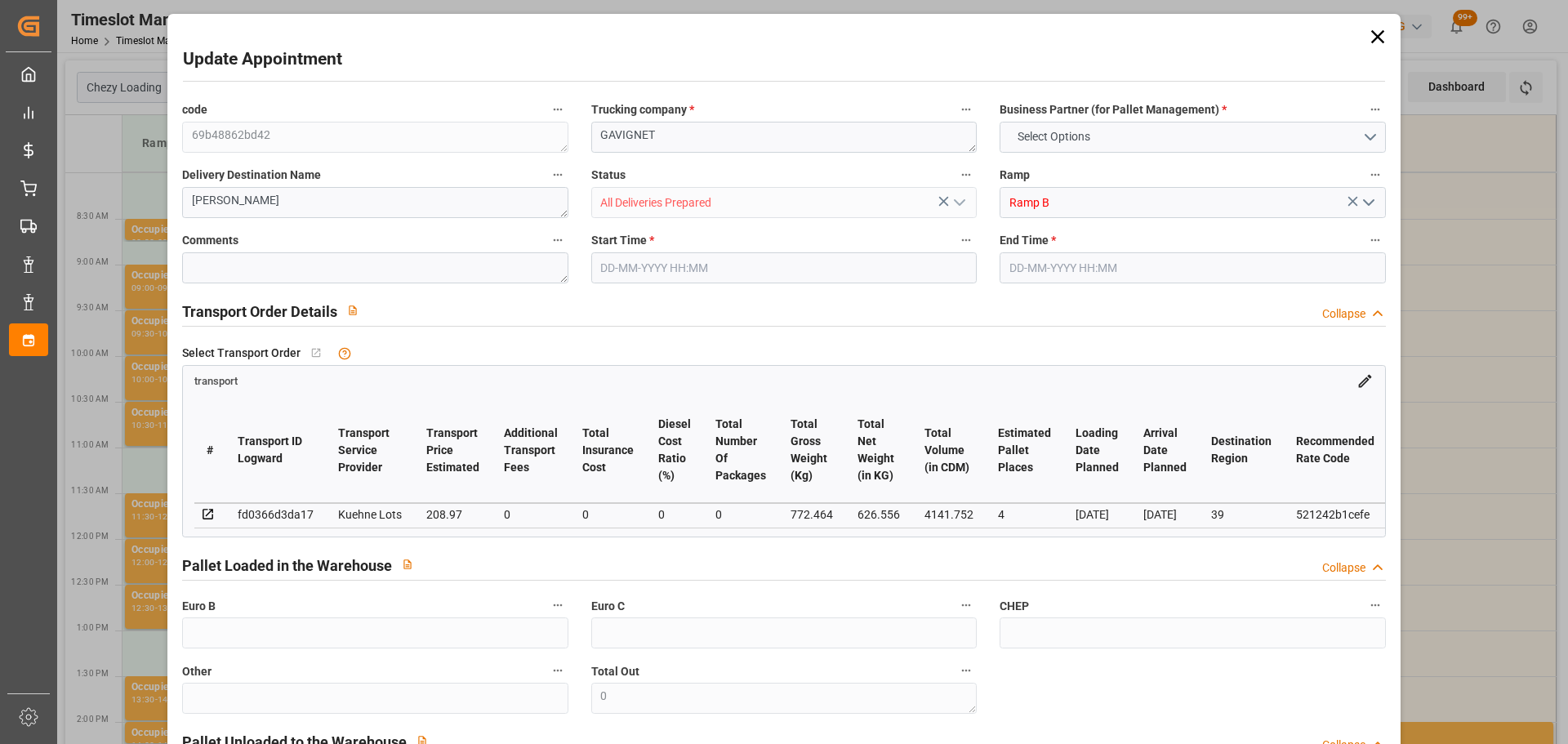
type input "101"
type input "772.464"
type input "0"
type input "4710.8598"
type input "0"
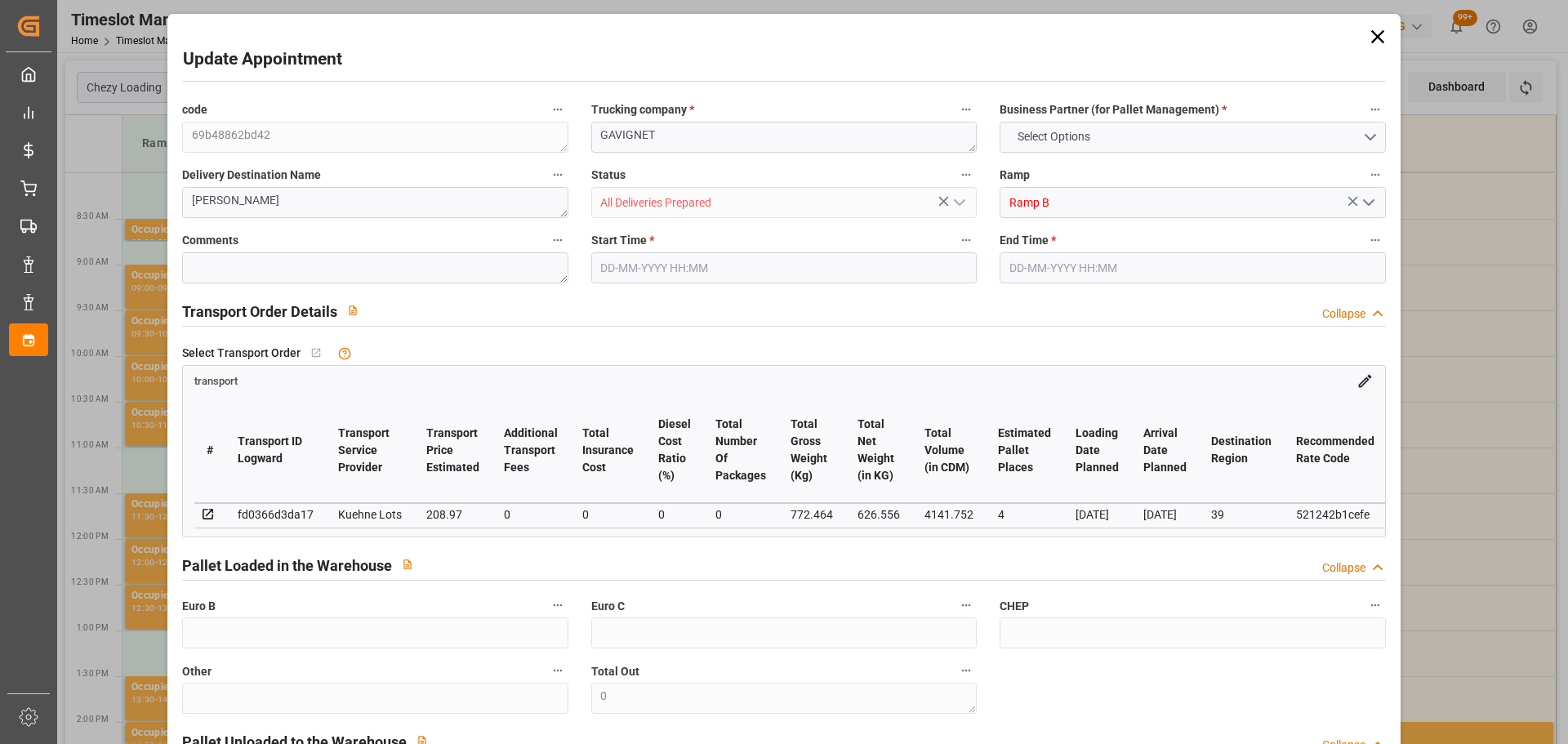
type input "0"
type input "21"
type input "35"
type input "[DATE] 08:30"
type input "[DATE] 08:45"
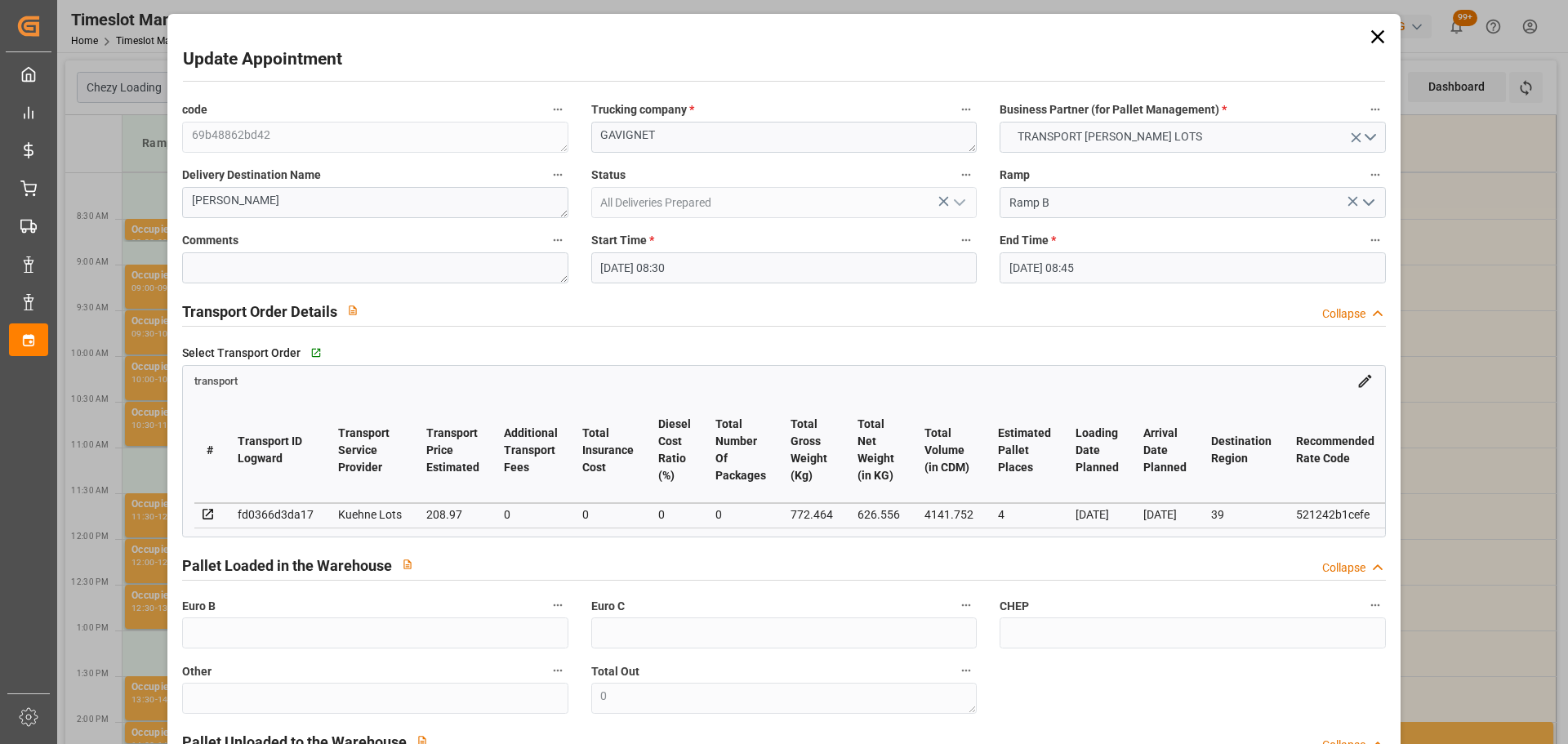
type input "[DATE] 12:36"
type input "[DATE] 11:30"
type input "[DATE]"
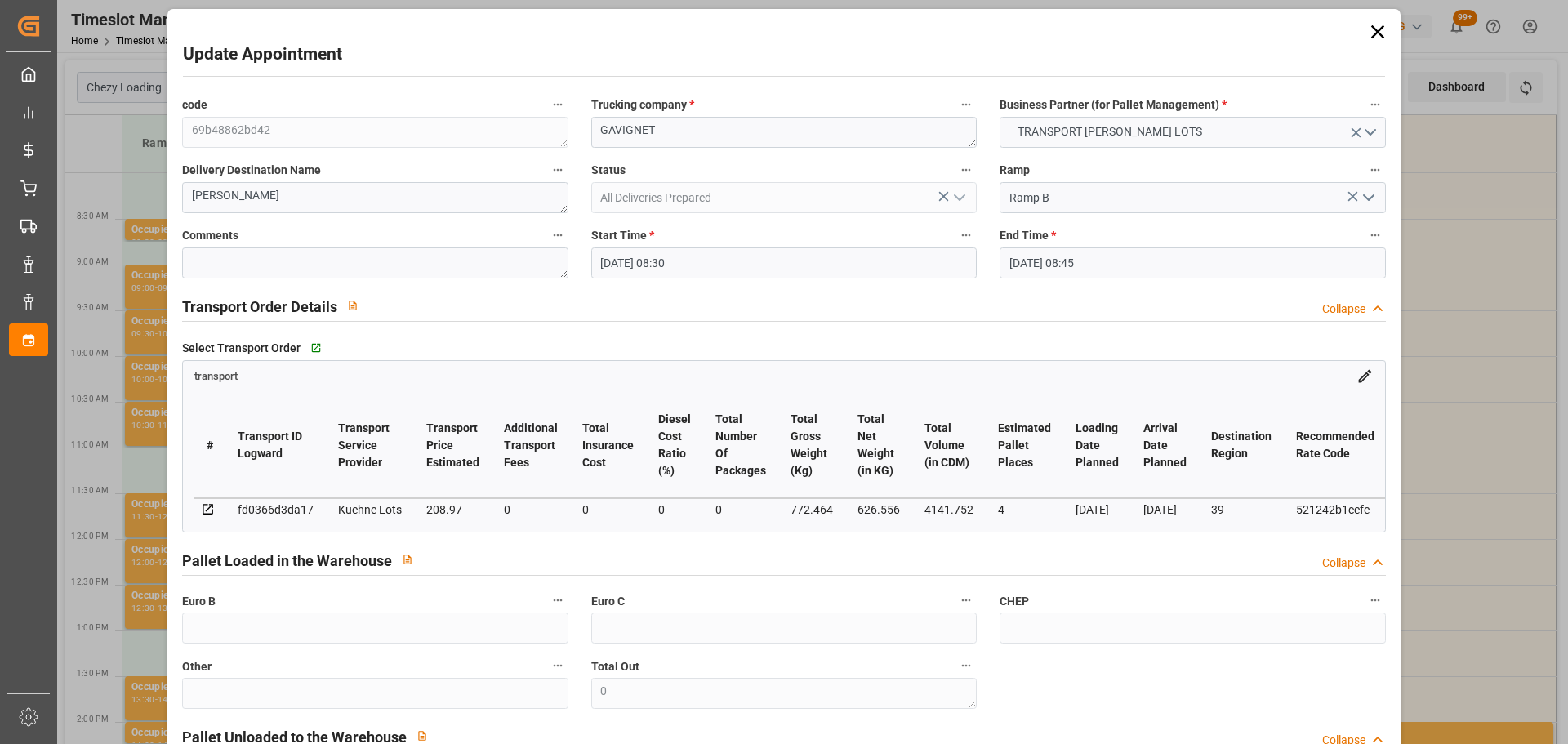
scroll to position [0, 0]
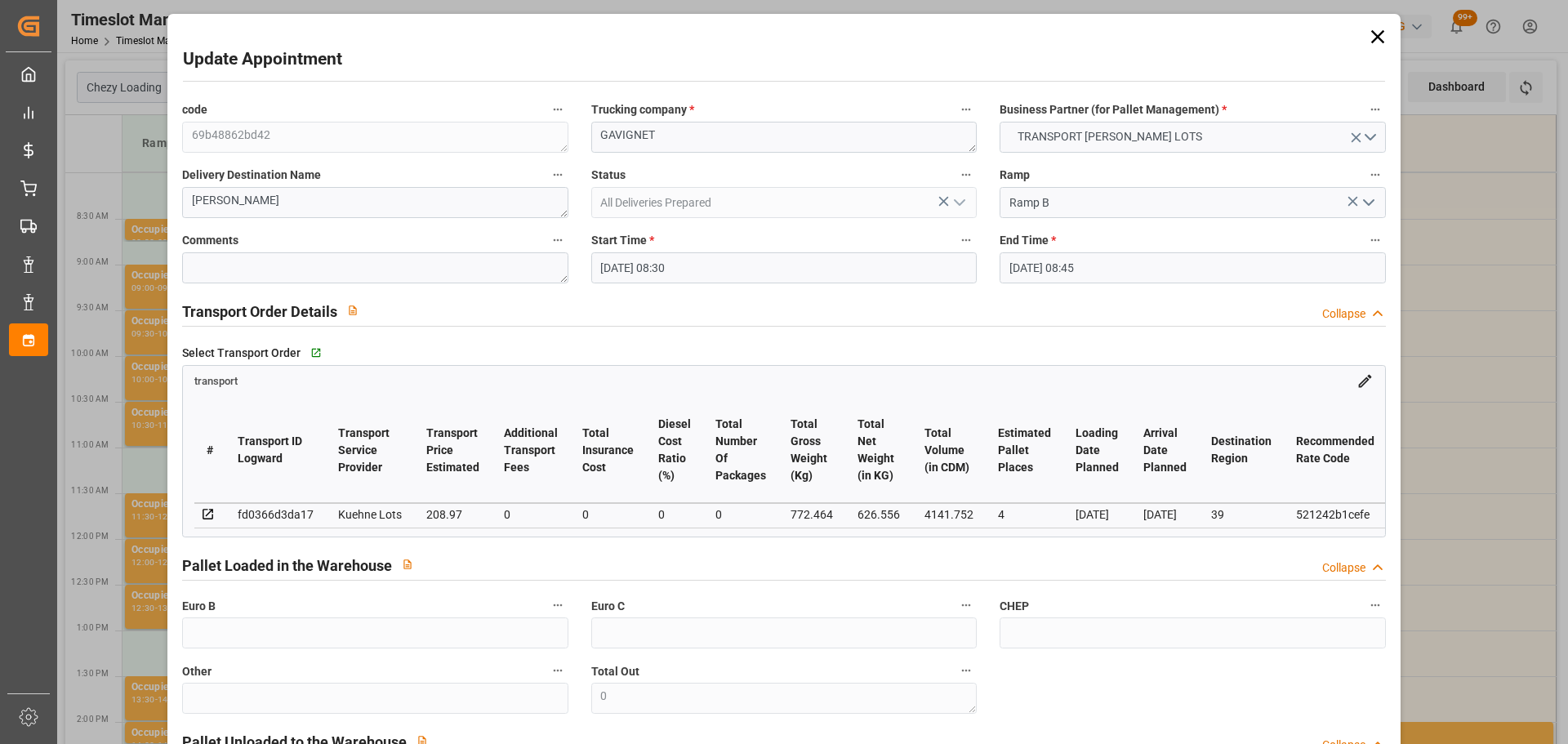
click at [1371, 32] on icon at bounding box center [1377, 36] width 23 height 23
